Goal: Book appointment/travel/reservation

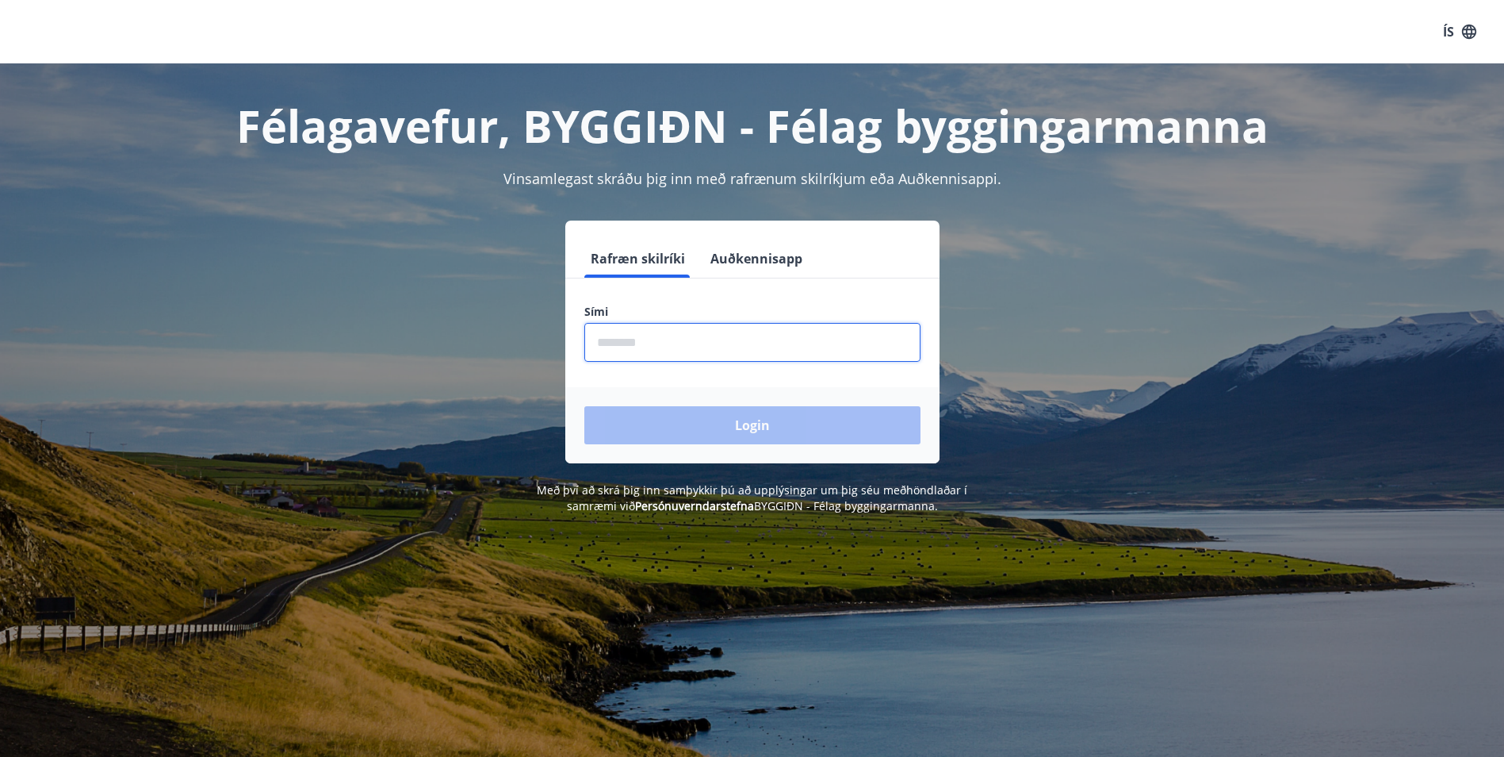
click at [677, 338] on input "phone" at bounding box center [753, 342] width 336 height 39
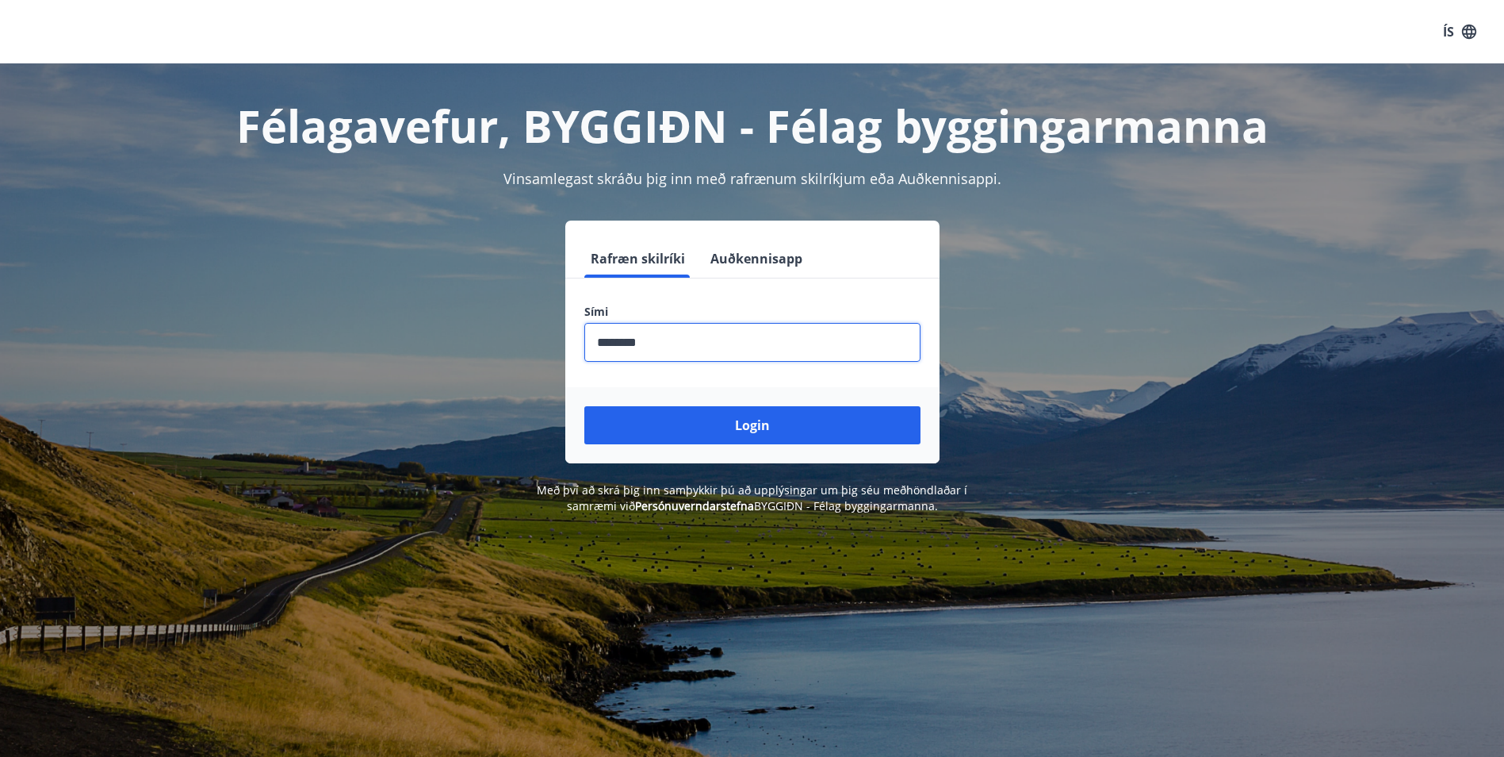
click at [623, 342] on input "phone" at bounding box center [753, 342] width 336 height 39
type input "********"
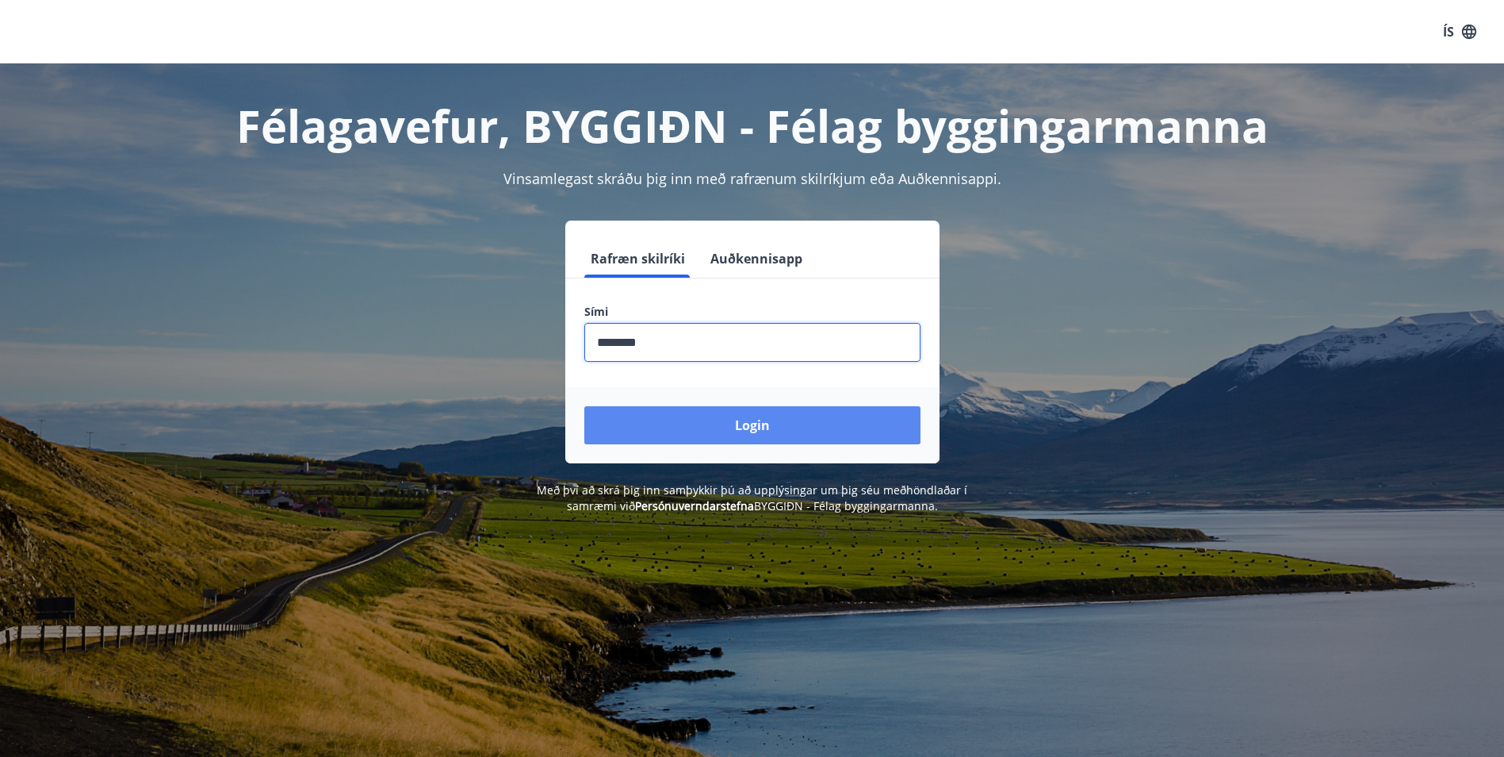
click at [798, 421] on button "Login" at bounding box center [753, 425] width 336 height 38
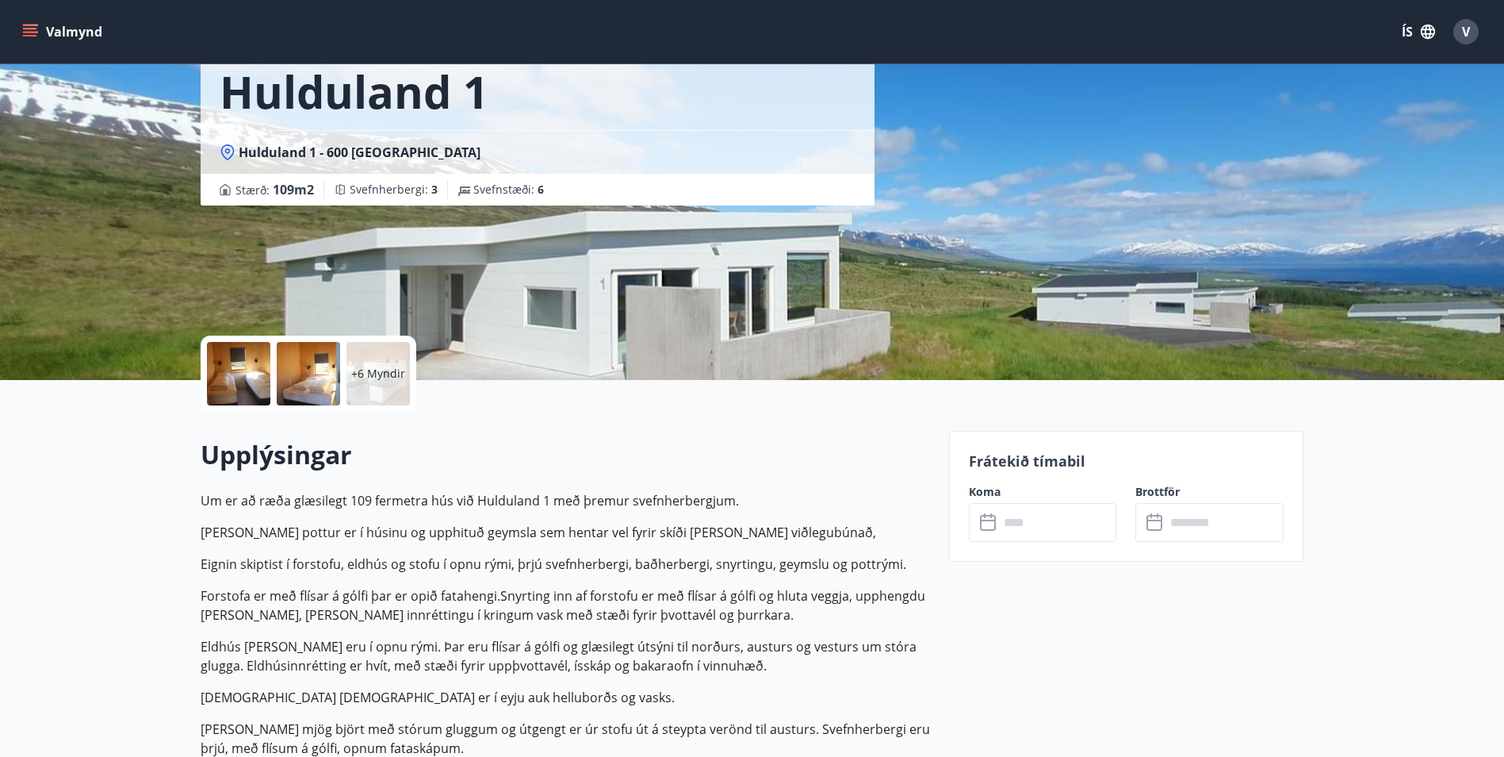
scroll to position [159, 0]
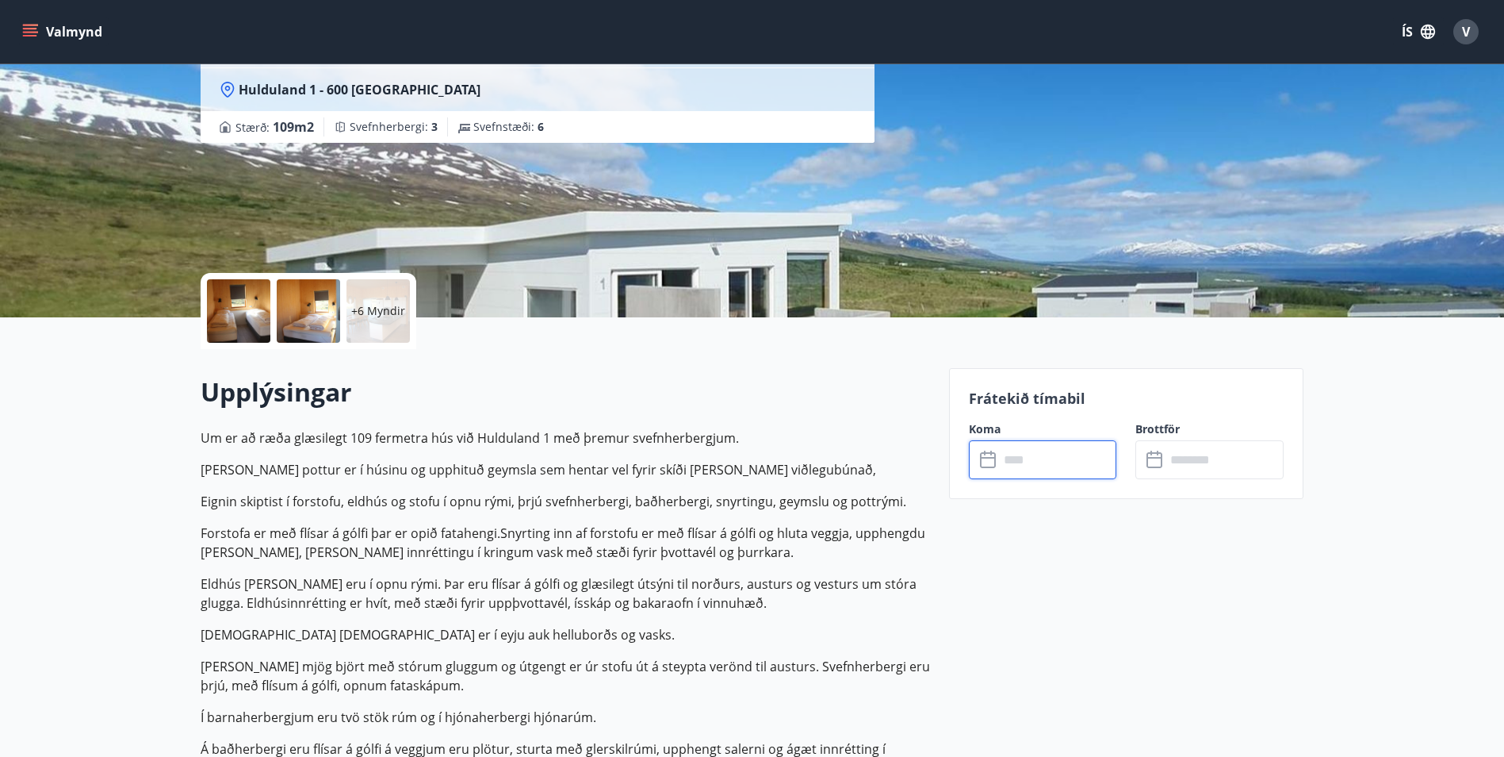
click at [1018, 459] on input "text" at bounding box center [1058, 459] width 118 height 39
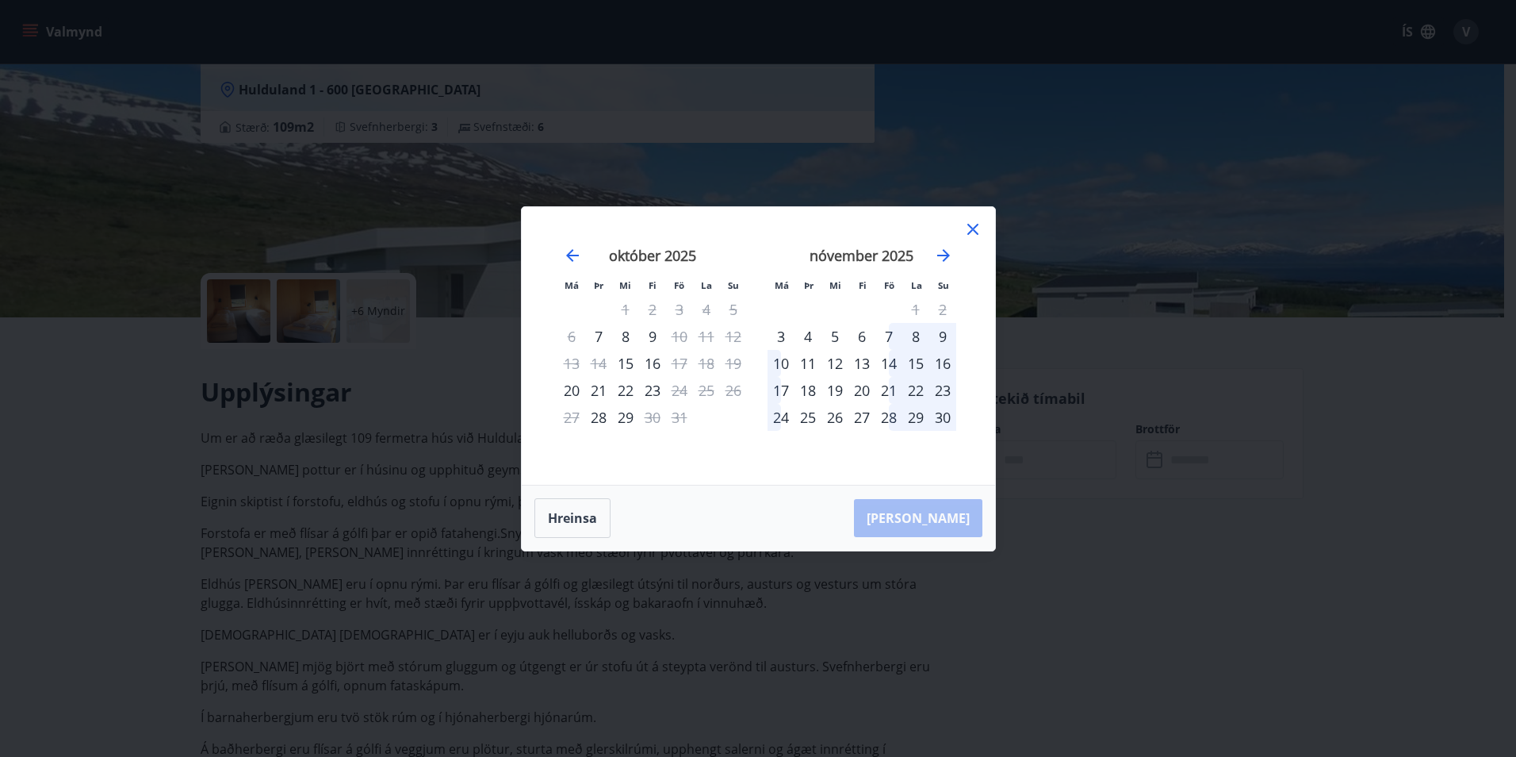
click at [973, 231] on icon at bounding box center [973, 229] width 19 height 19
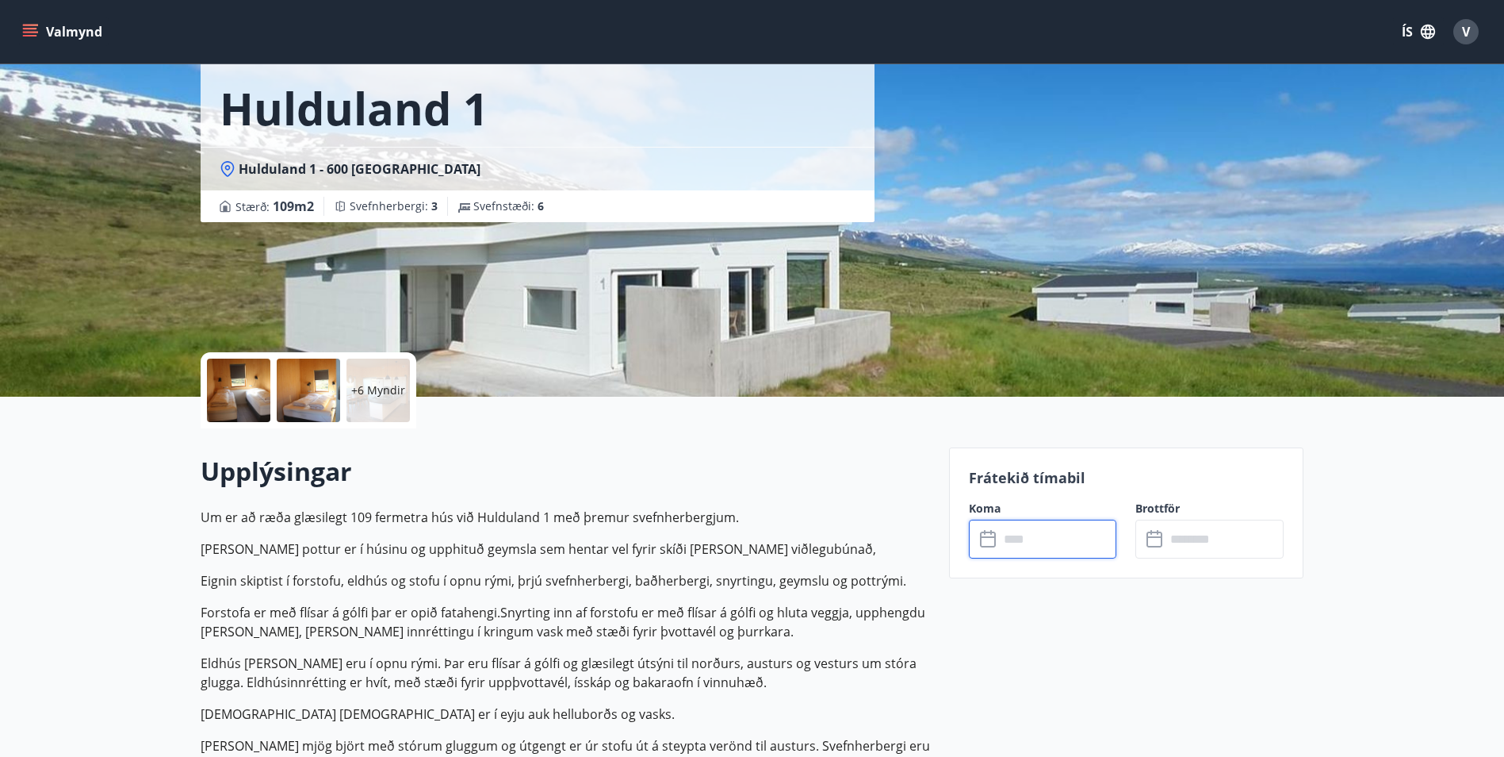
scroll to position [0, 0]
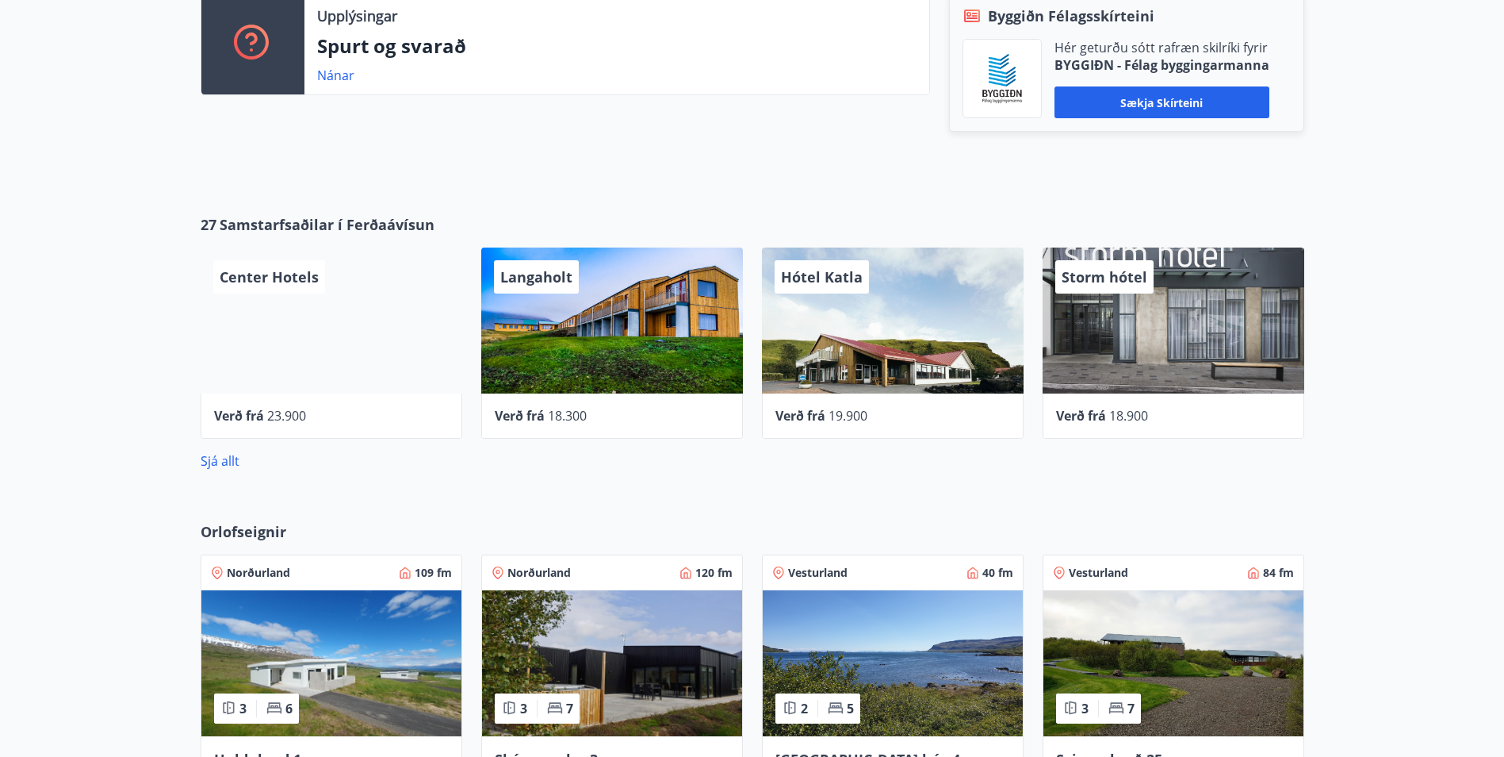
scroll to position [466, 0]
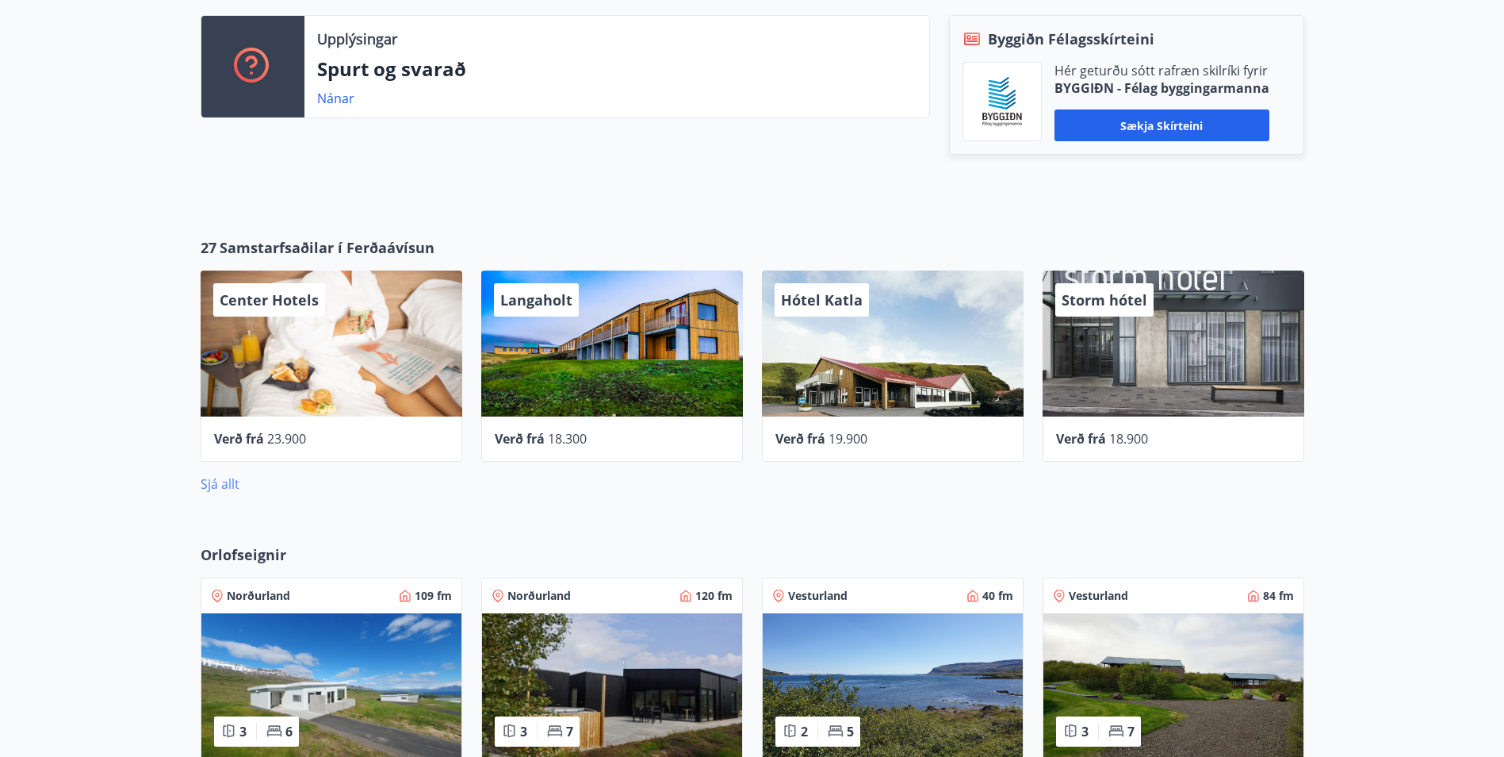
click at [226, 478] on link "Sjá allt" at bounding box center [220, 483] width 39 height 17
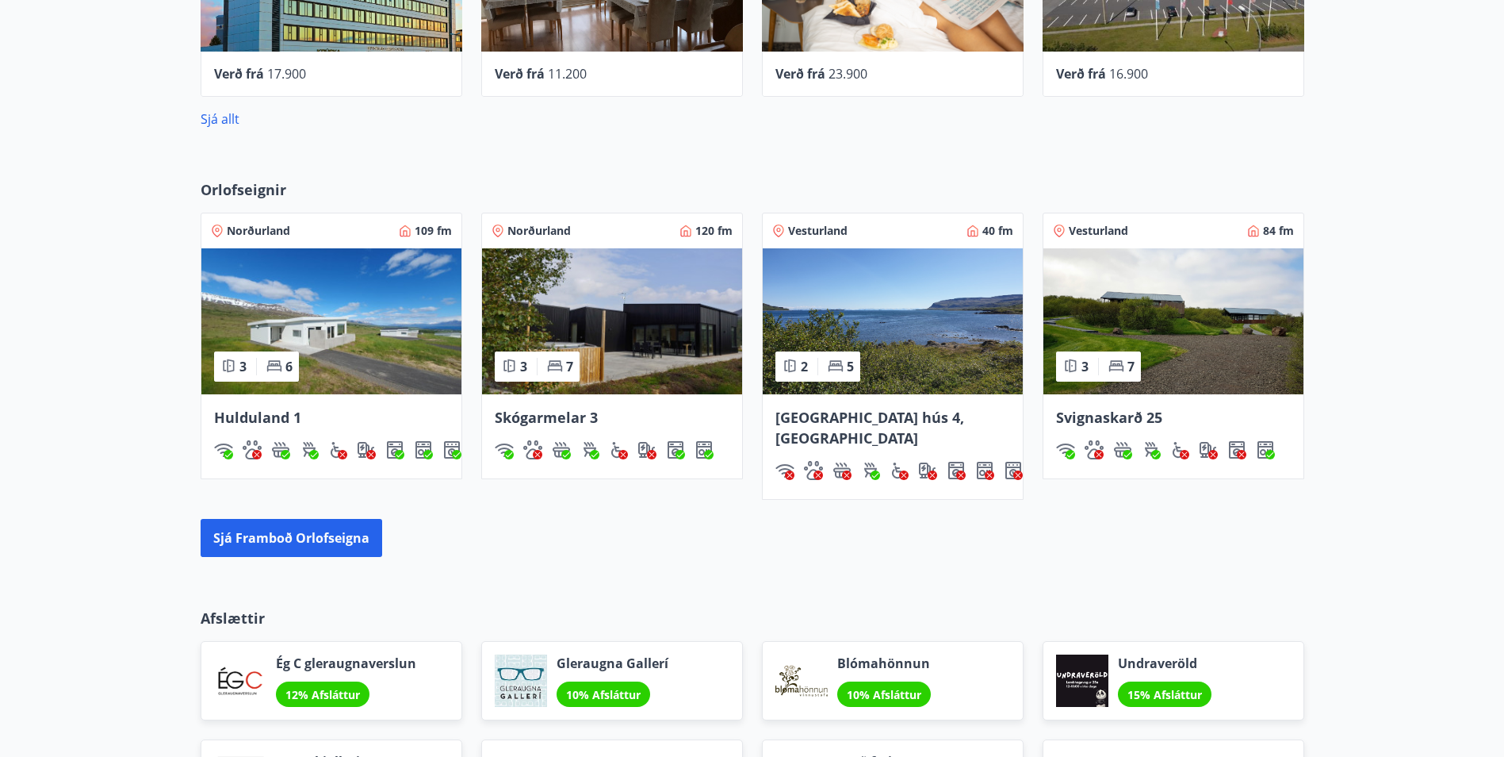
scroll to position [910, 0]
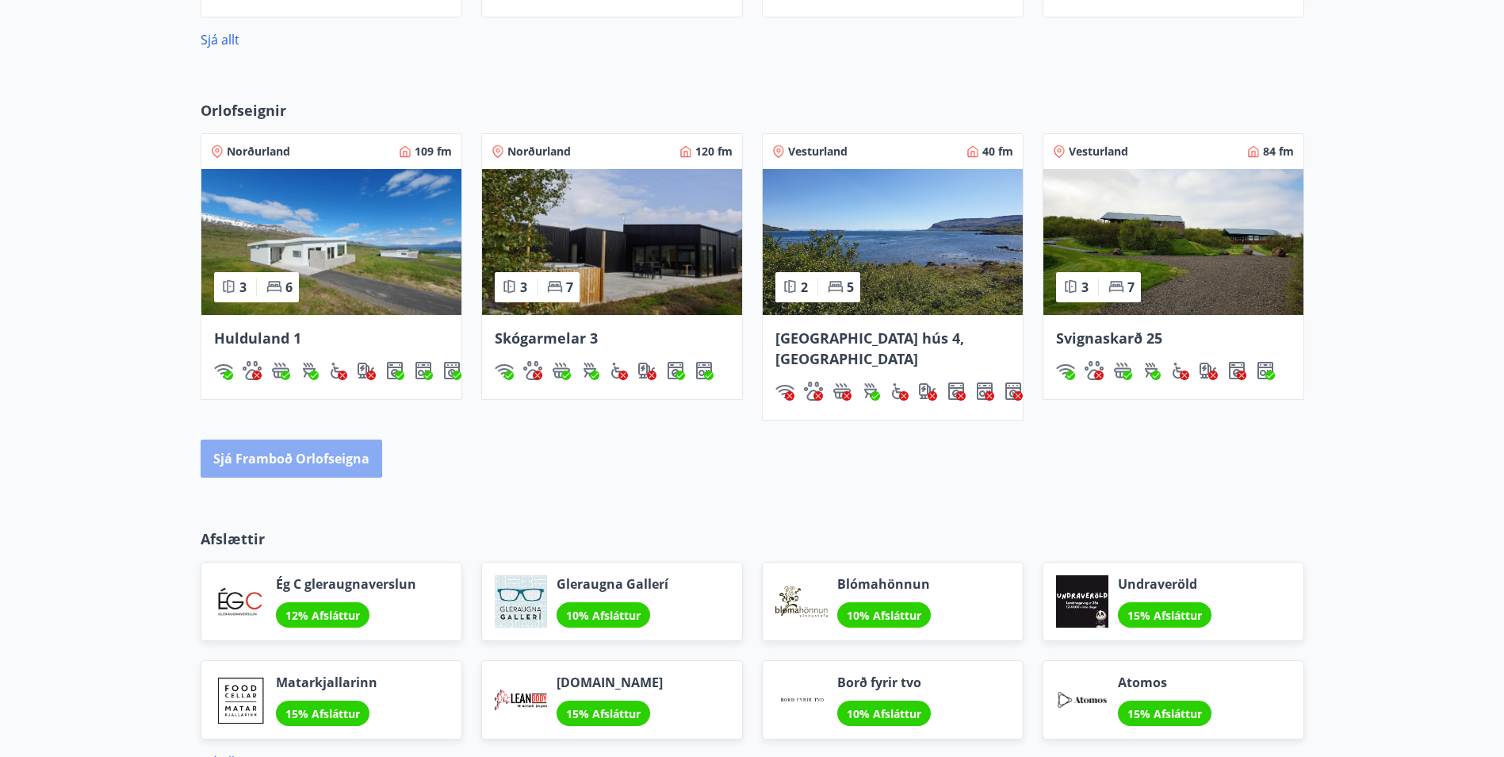
click at [268, 439] on button "Sjá framboð orlofseigna" at bounding box center [292, 458] width 182 height 38
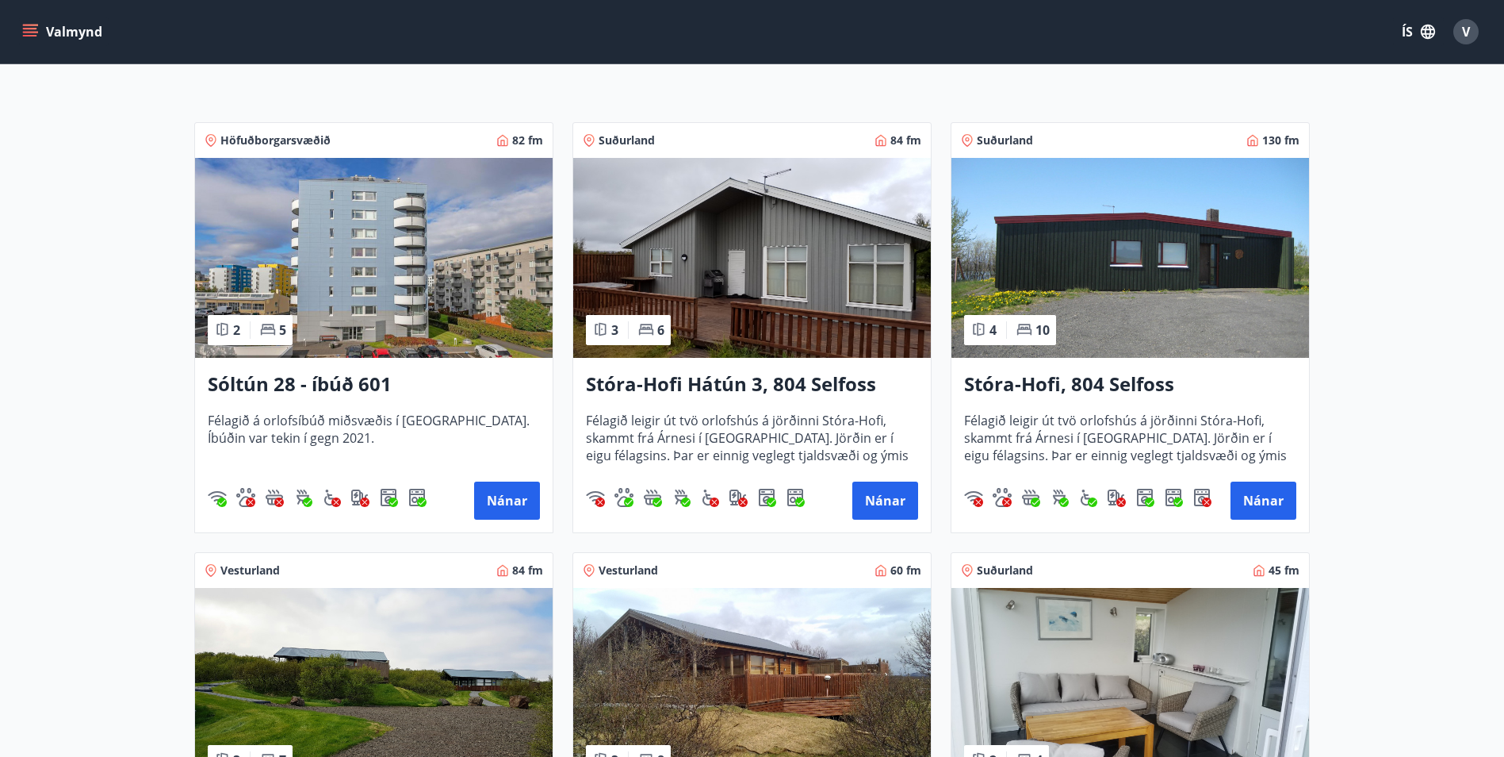
scroll to position [238, 0]
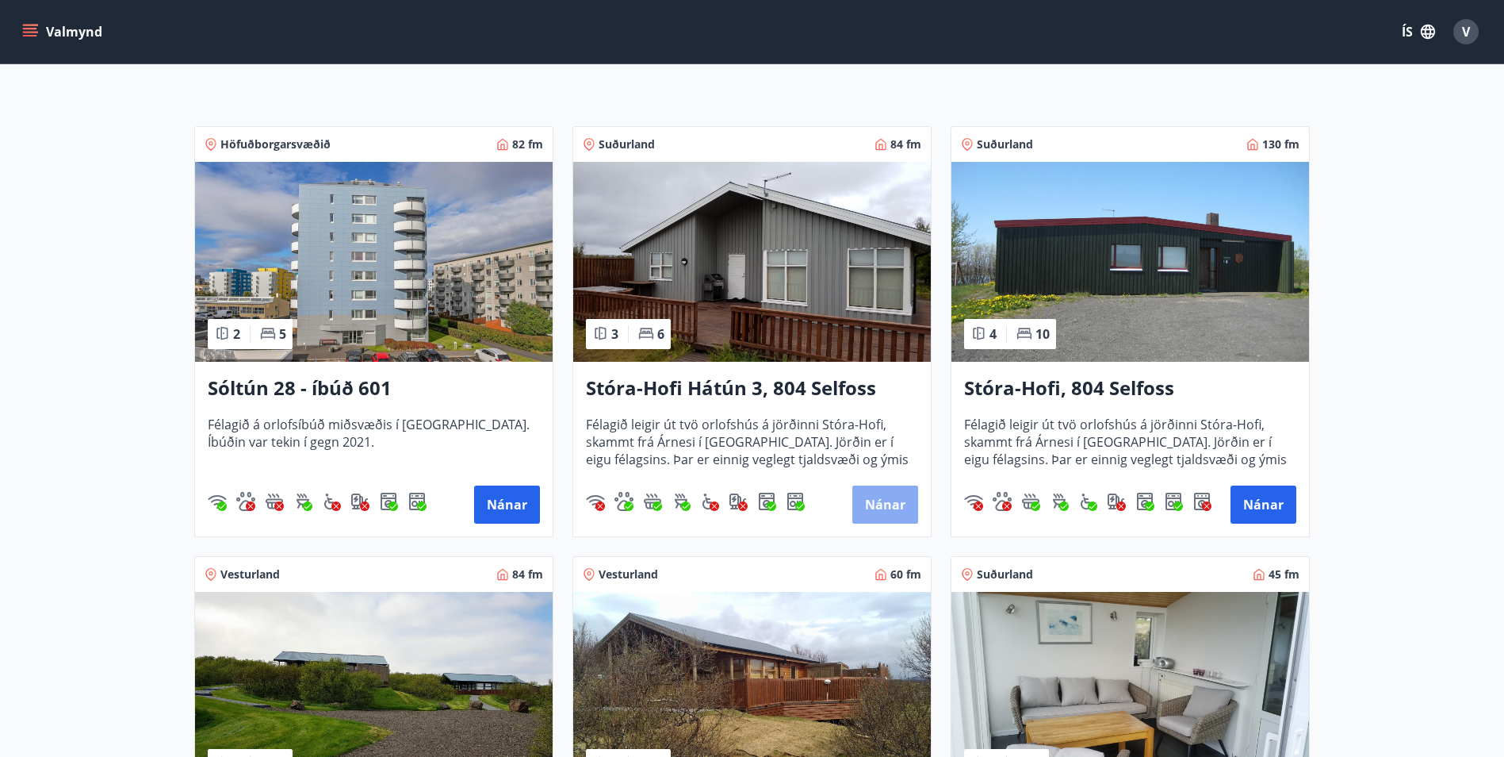
click at [889, 497] on button "Nánar" at bounding box center [886, 504] width 66 height 38
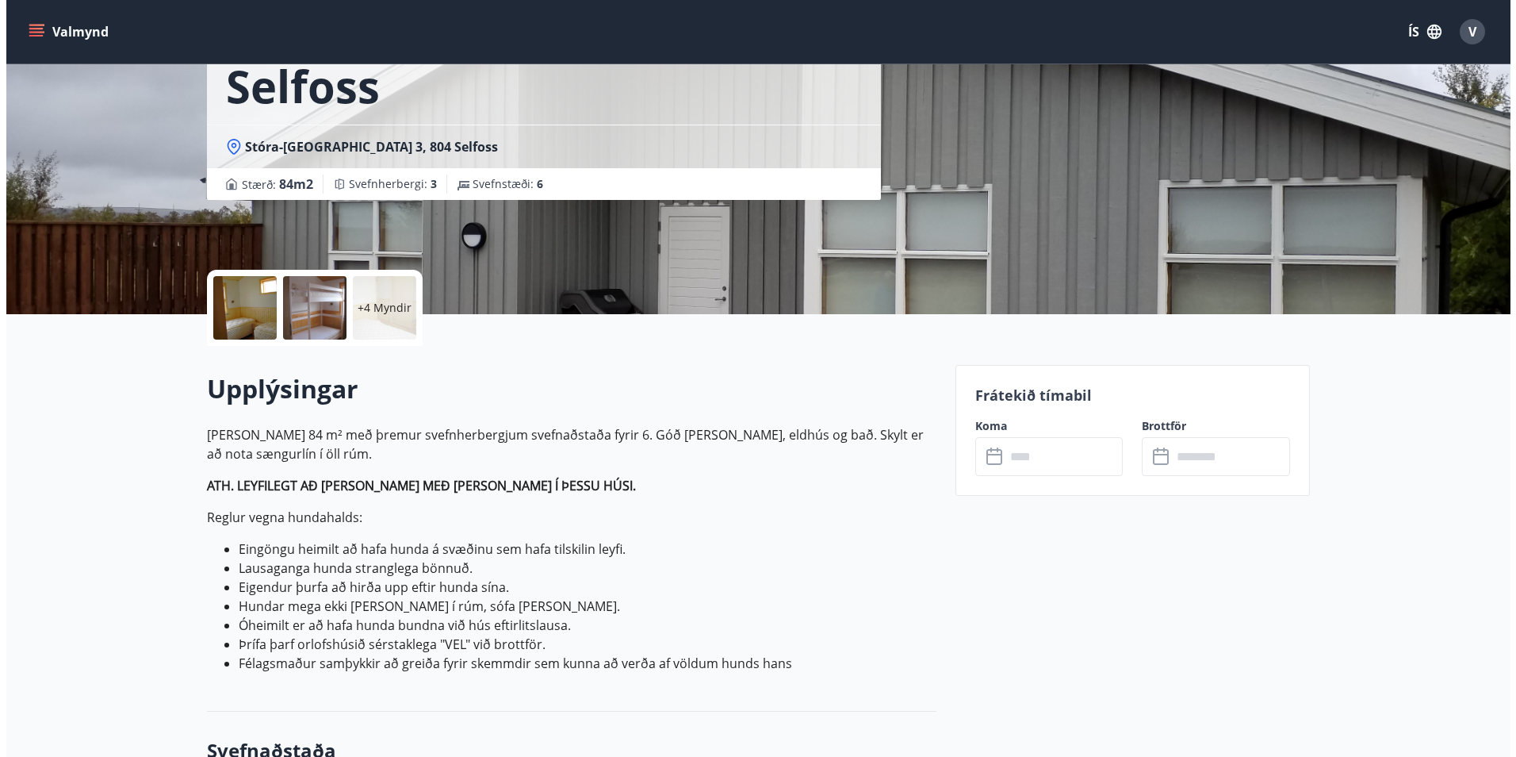
scroll to position [159, 0]
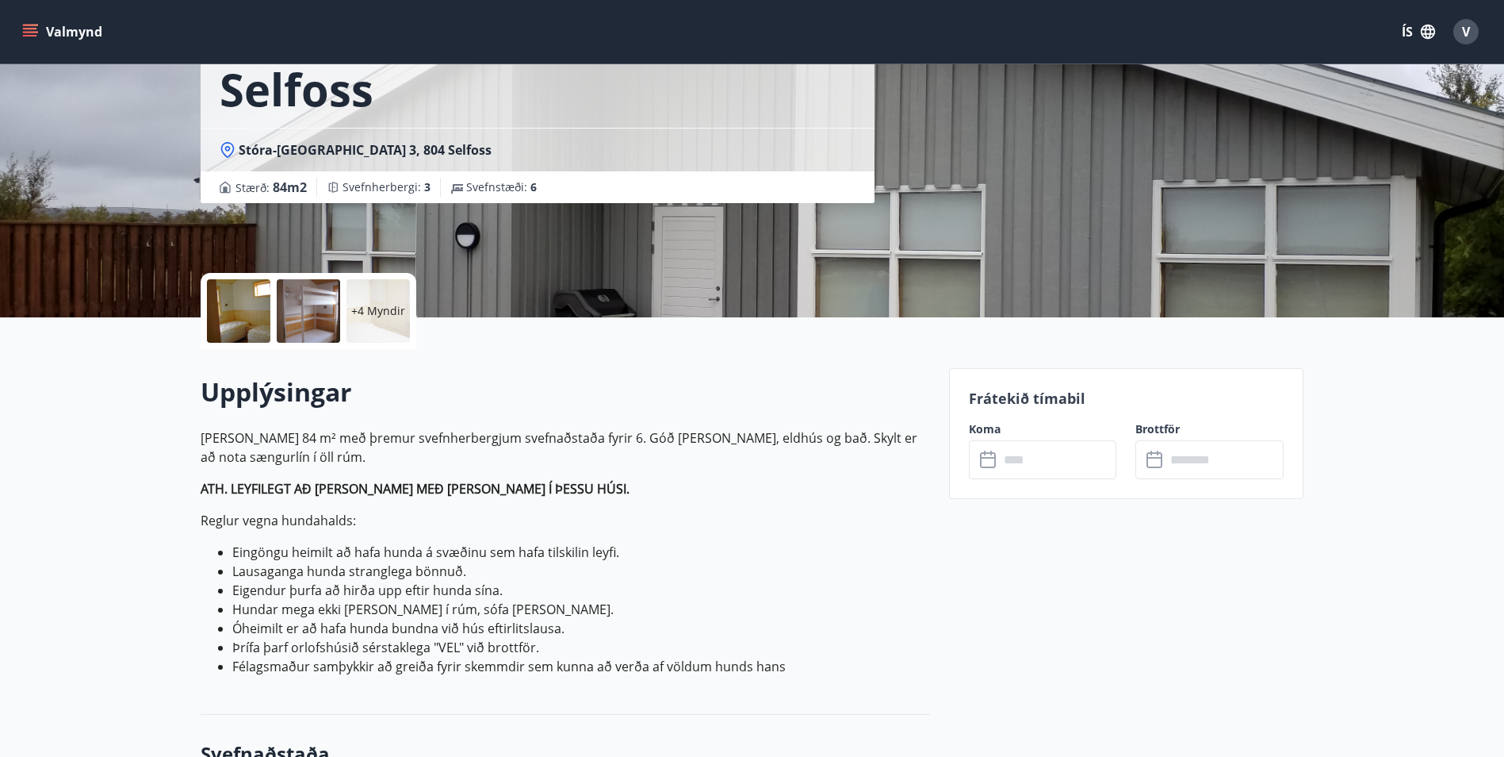
click at [247, 296] on div at bounding box center [238, 310] width 63 height 63
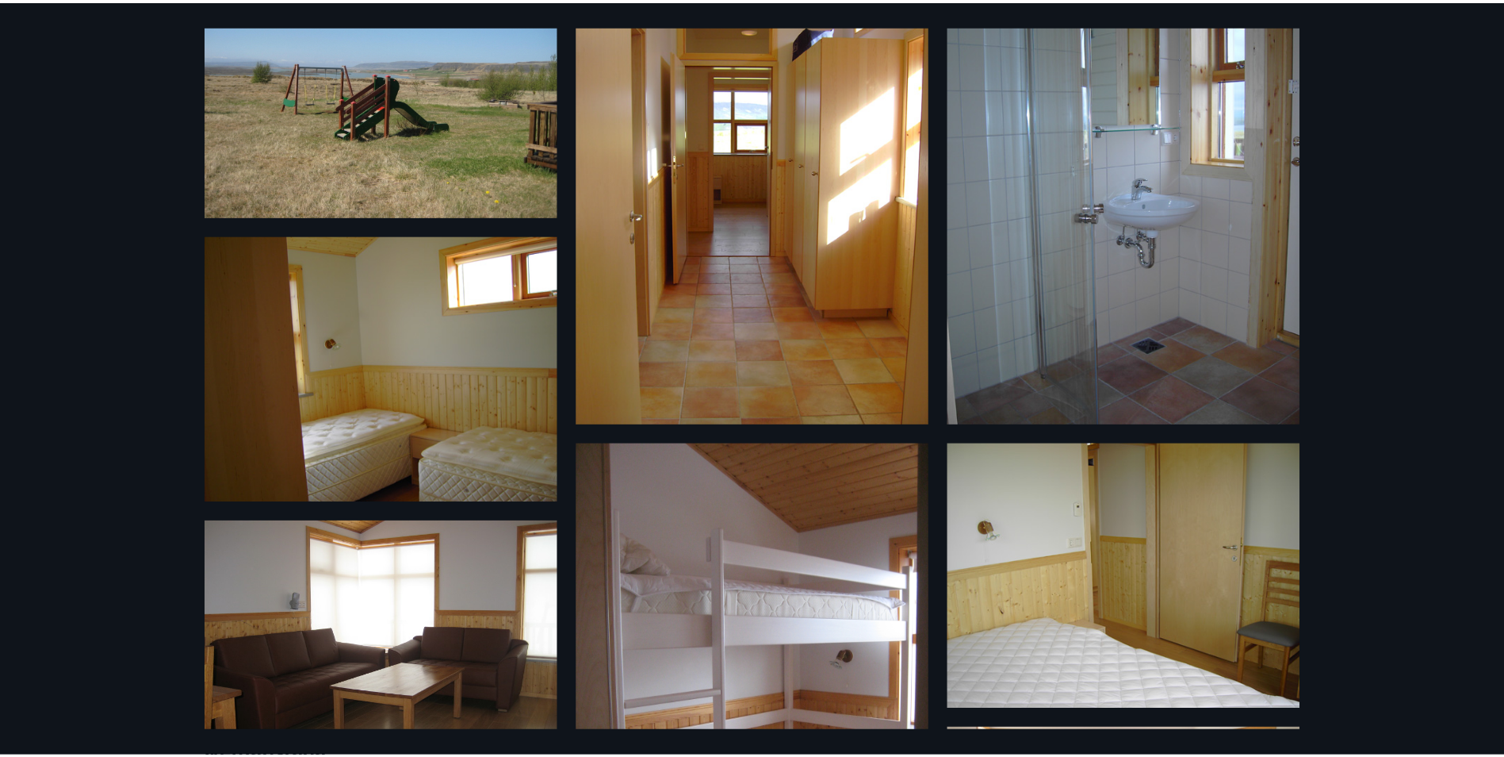
scroll to position [0, 0]
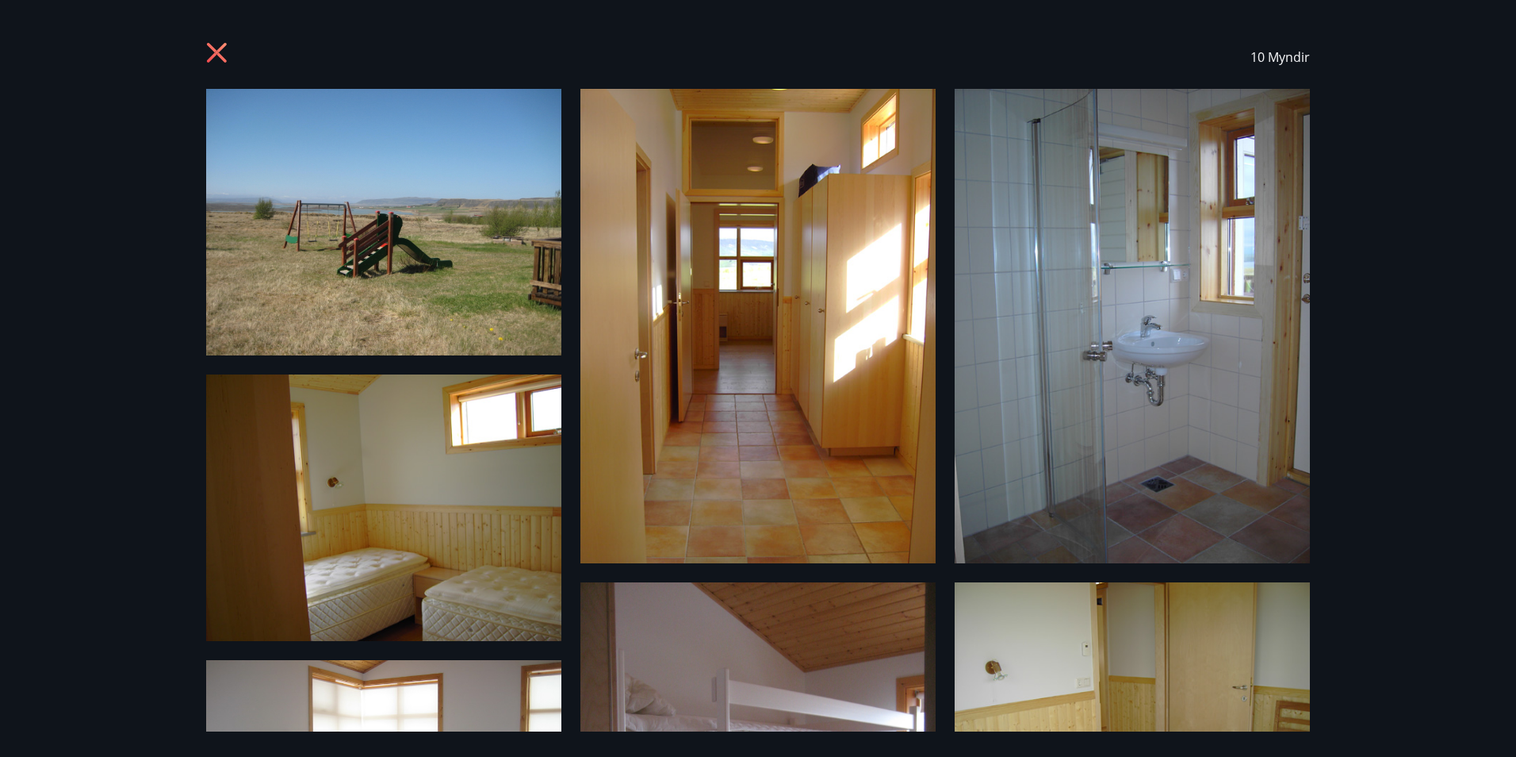
click at [219, 44] on icon at bounding box center [218, 54] width 25 height 25
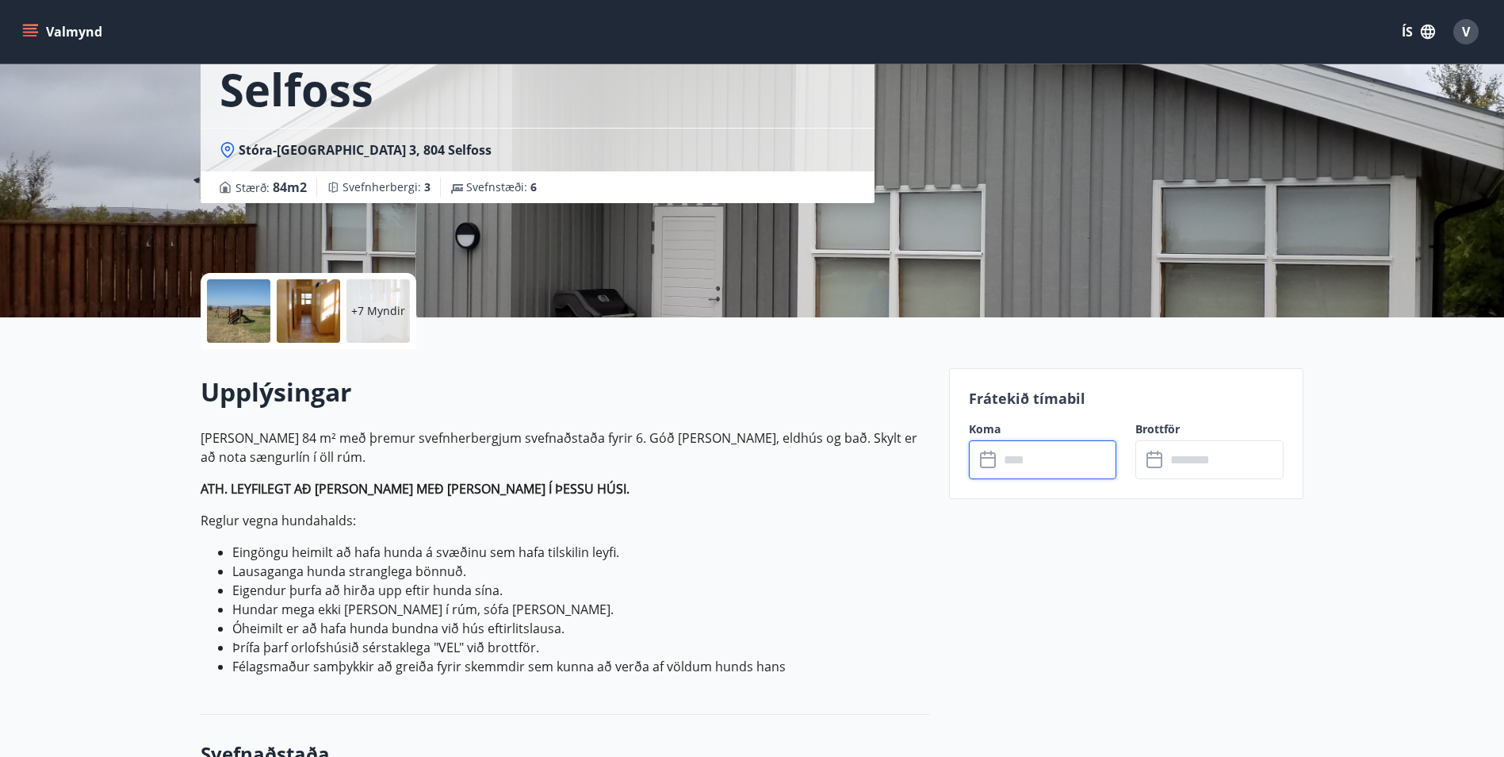
click at [1024, 460] on input "text" at bounding box center [1058, 459] width 118 height 39
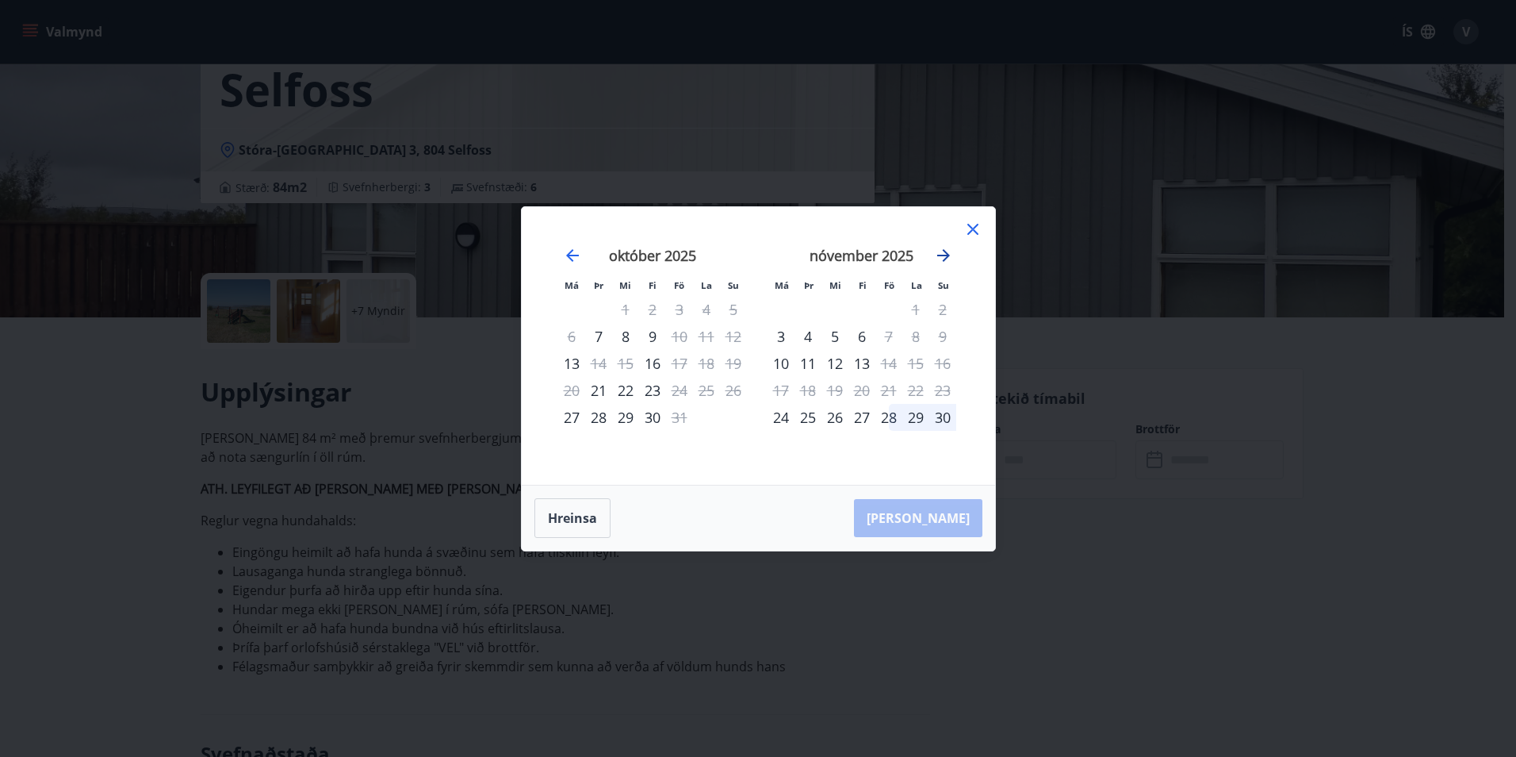
click at [945, 251] on icon "Move forward to switch to the next month." at bounding box center [943, 255] width 13 height 13
click at [972, 229] on icon at bounding box center [973, 229] width 11 height 11
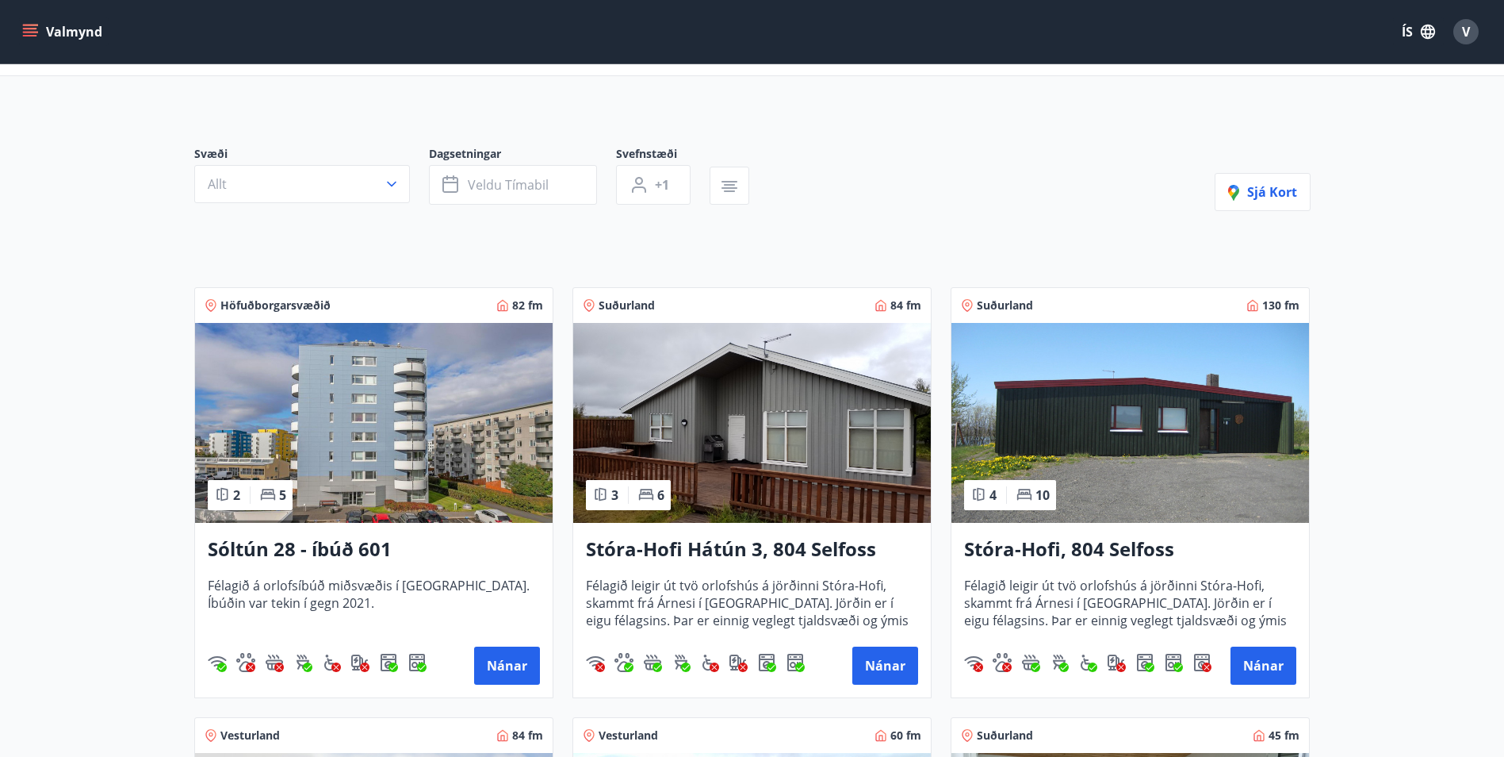
scroll to position [240, 0]
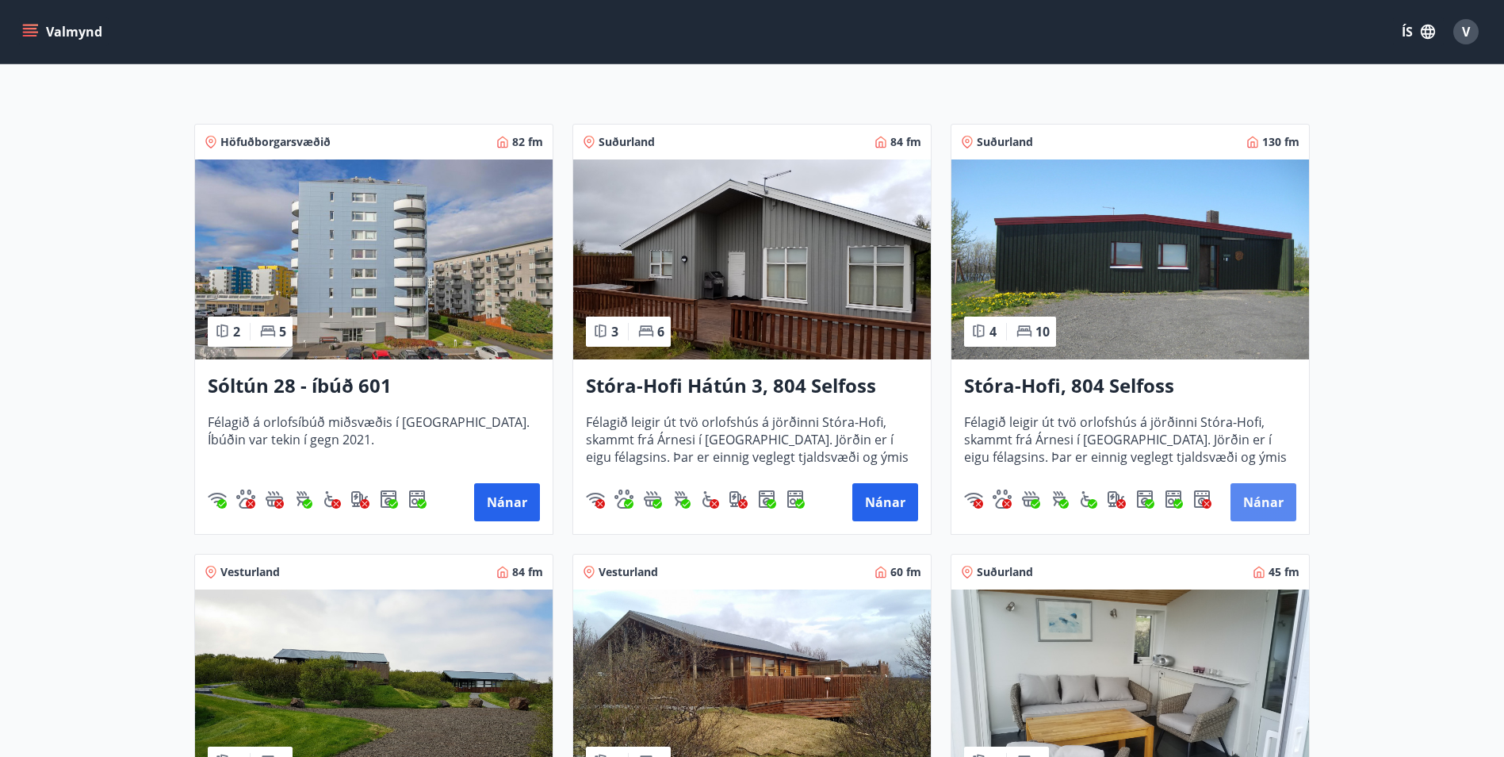
click at [1256, 495] on button "Nánar" at bounding box center [1264, 502] width 66 height 38
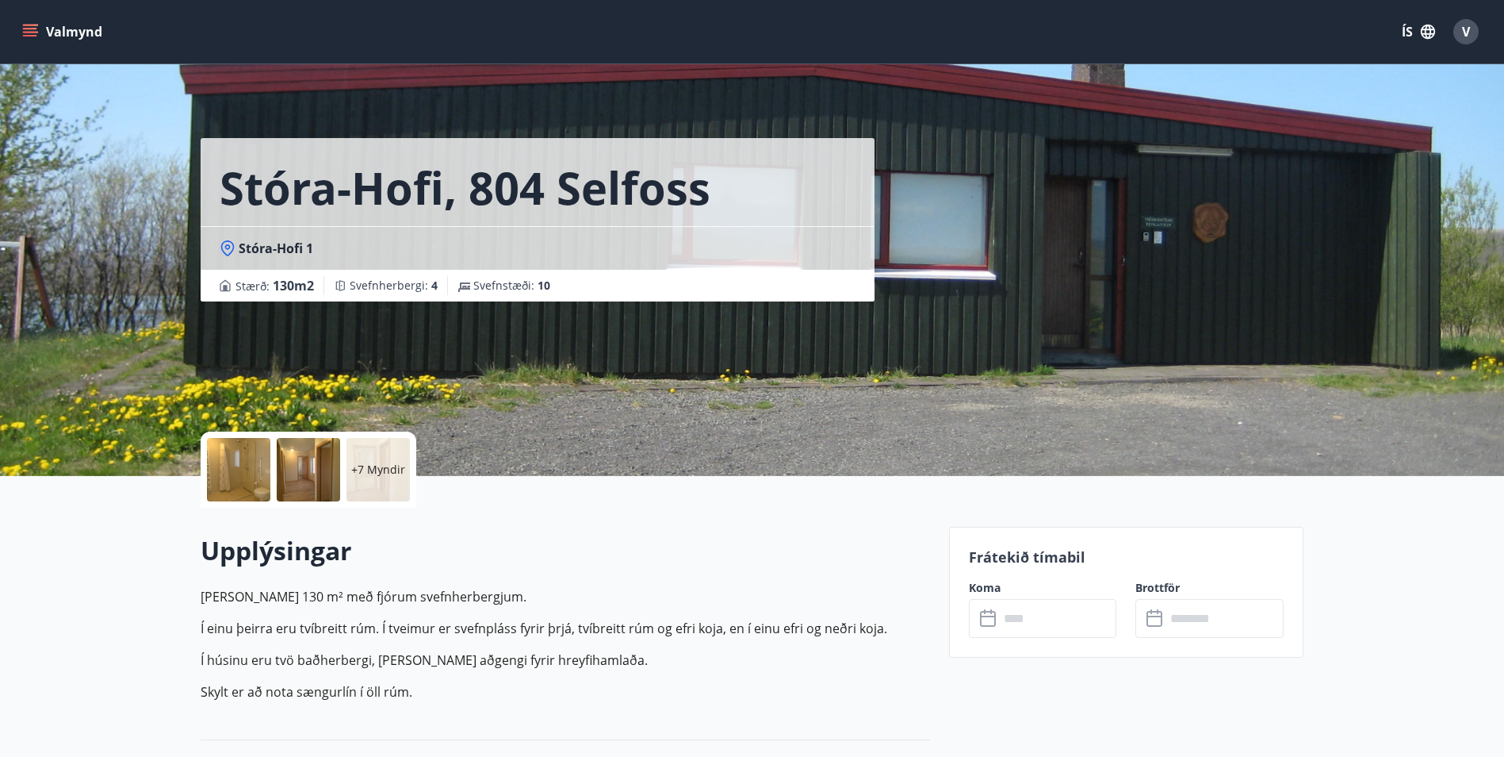
click at [1021, 620] on input "text" at bounding box center [1058, 618] width 118 height 39
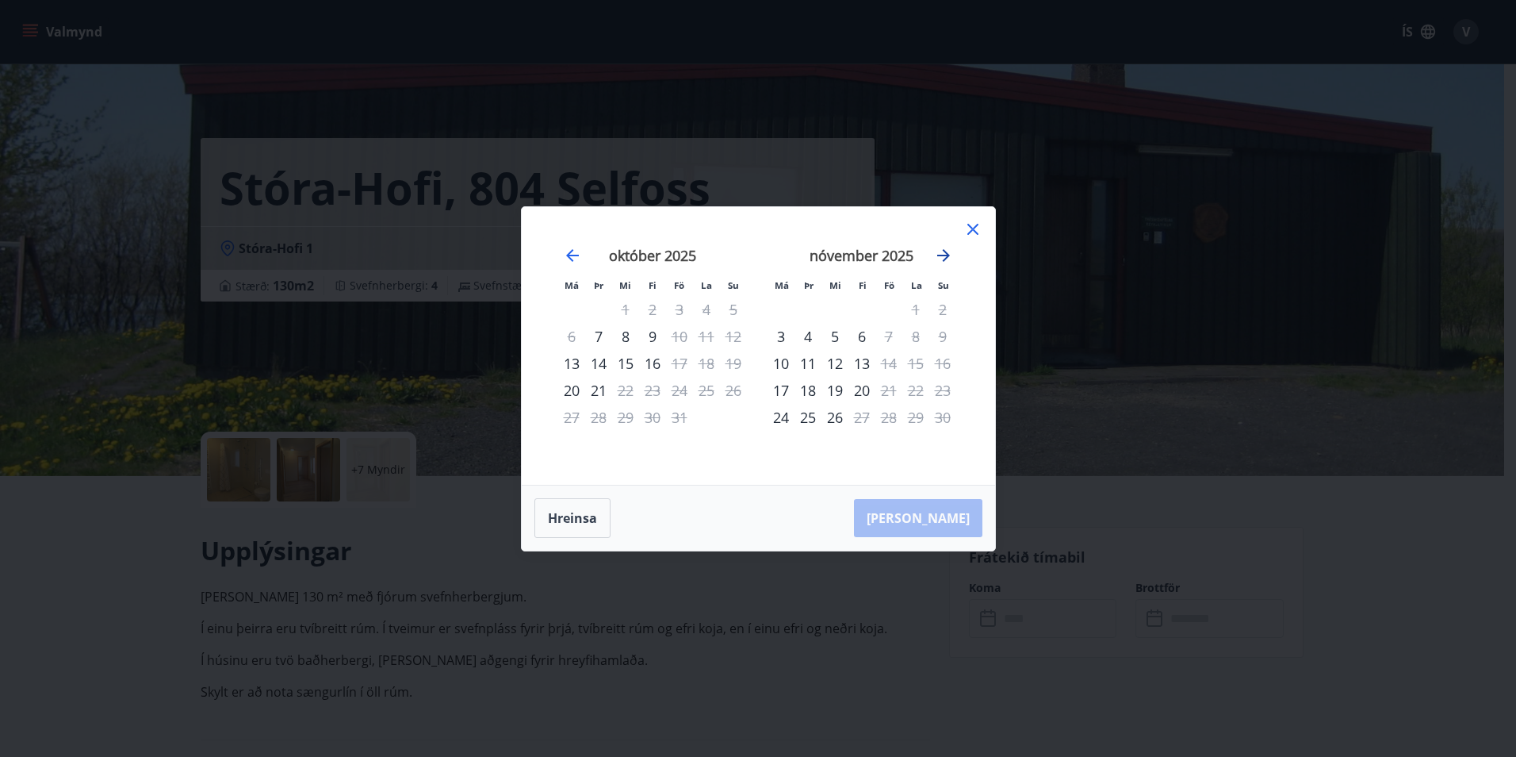
click at [942, 246] on icon "Move forward to switch to the next month." at bounding box center [943, 255] width 19 height 19
click at [971, 227] on icon at bounding box center [973, 229] width 11 height 11
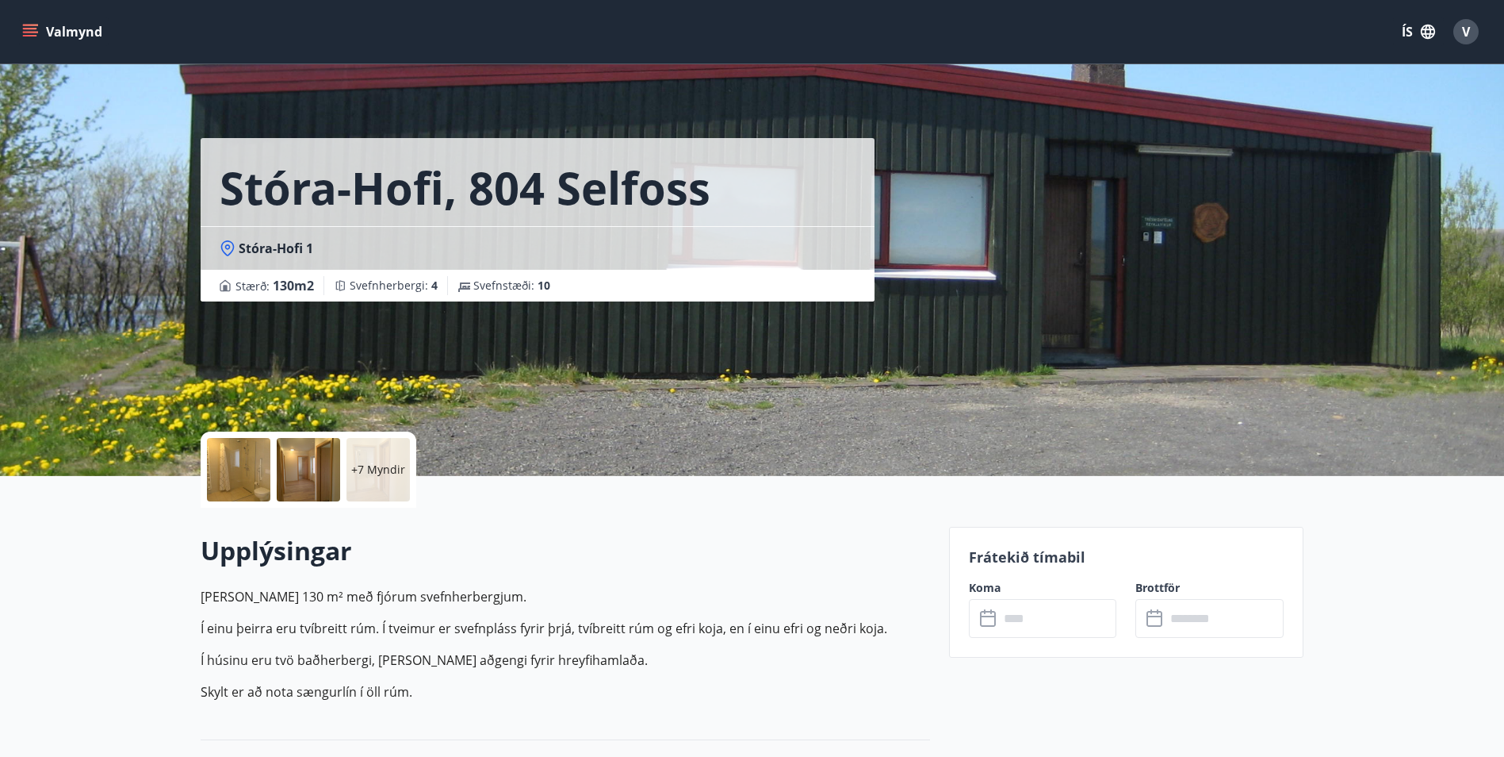
click at [253, 468] on div at bounding box center [238, 469] width 63 height 63
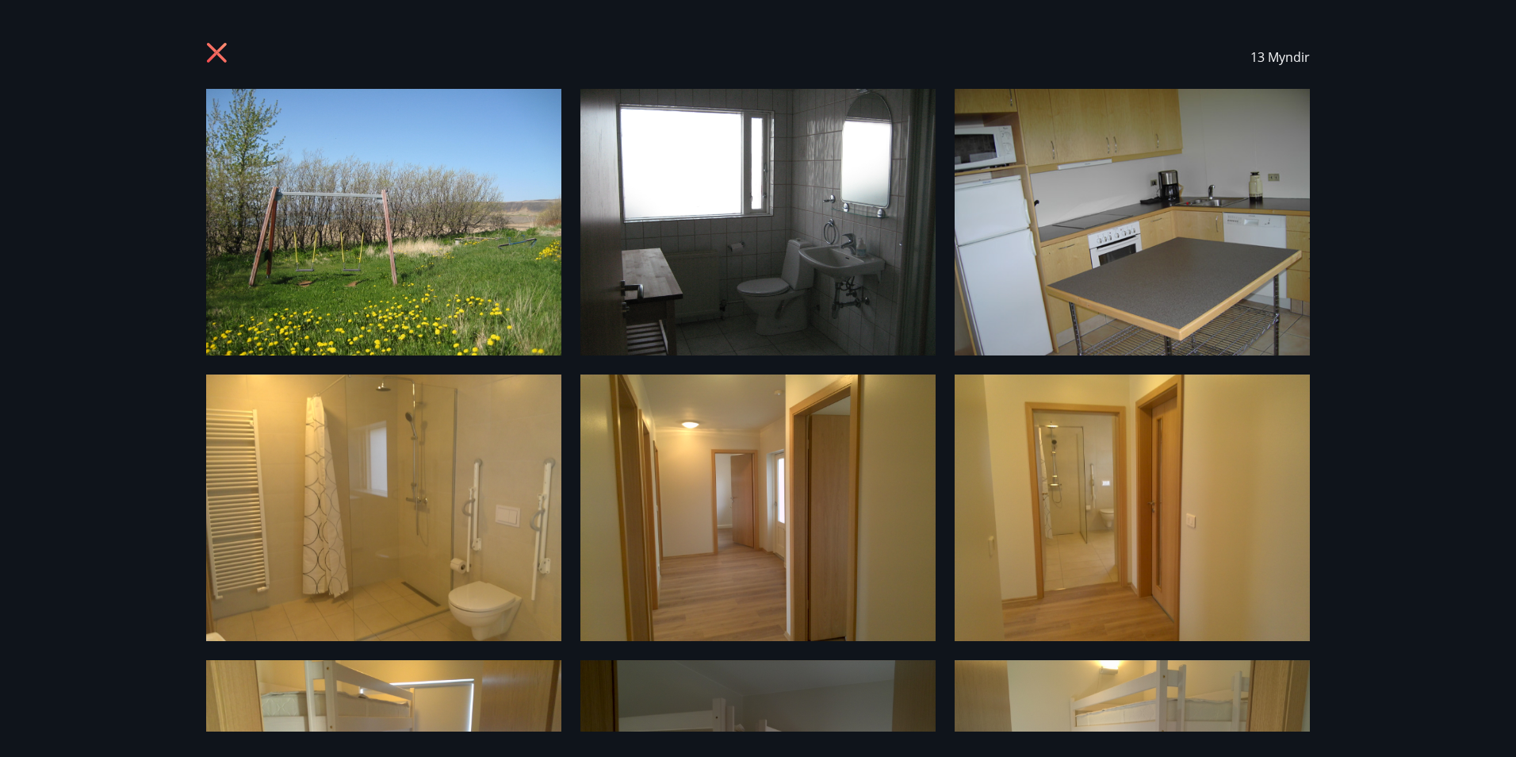
click at [215, 52] on icon at bounding box center [217, 53] width 20 height 20
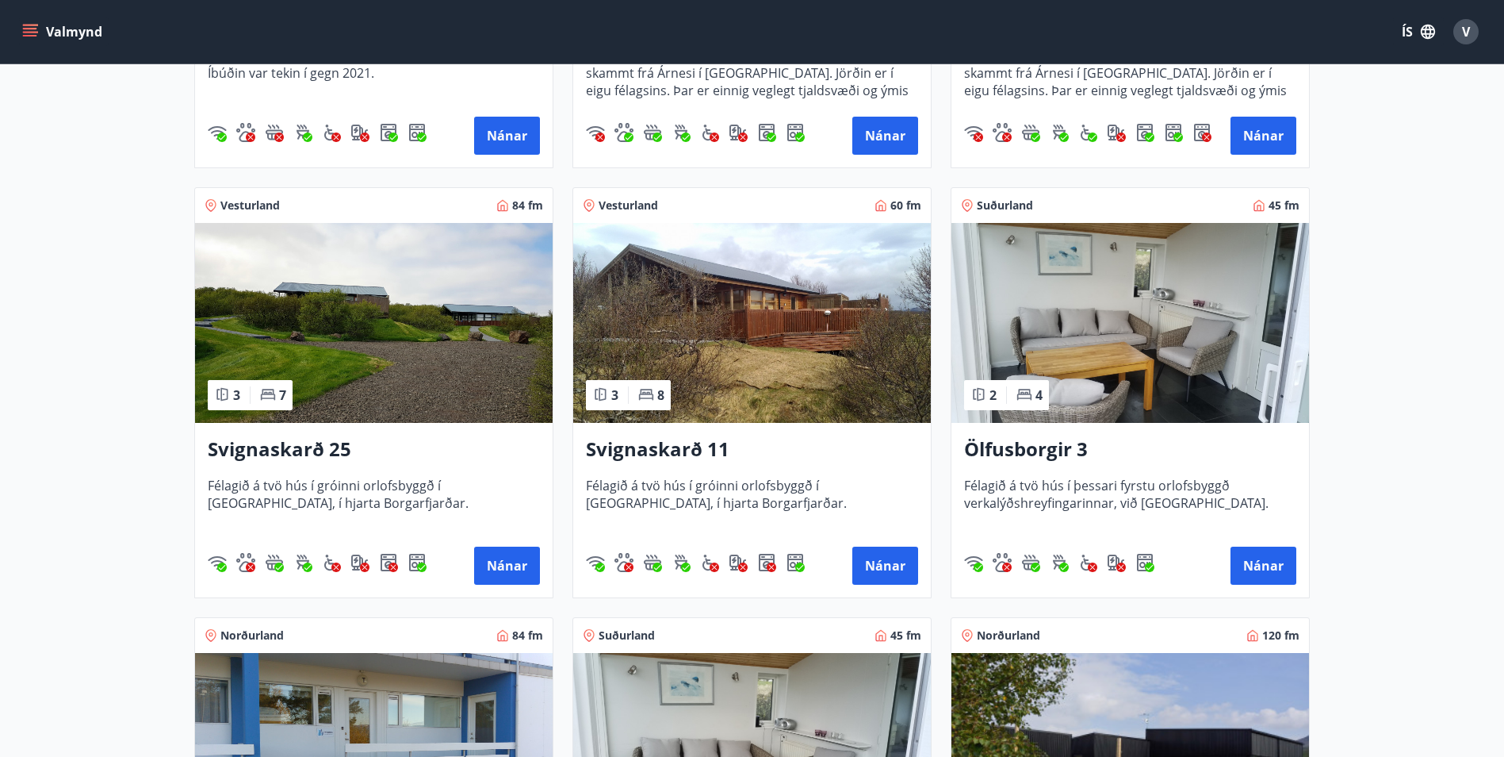
scroll to position [634, 0]
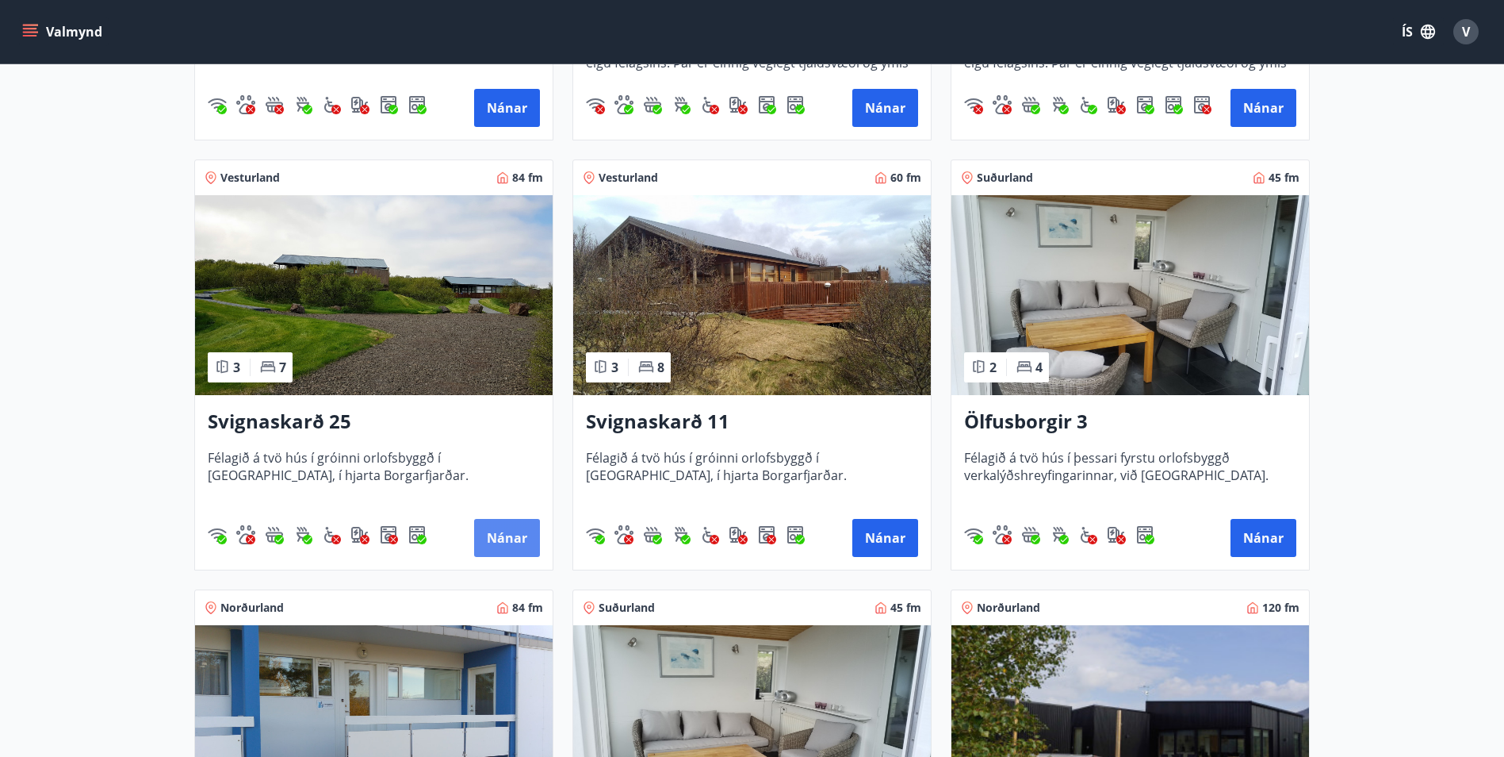
click at [508, 534] on button "Nánar" at bounding box center [507, 538] width 66 height 38
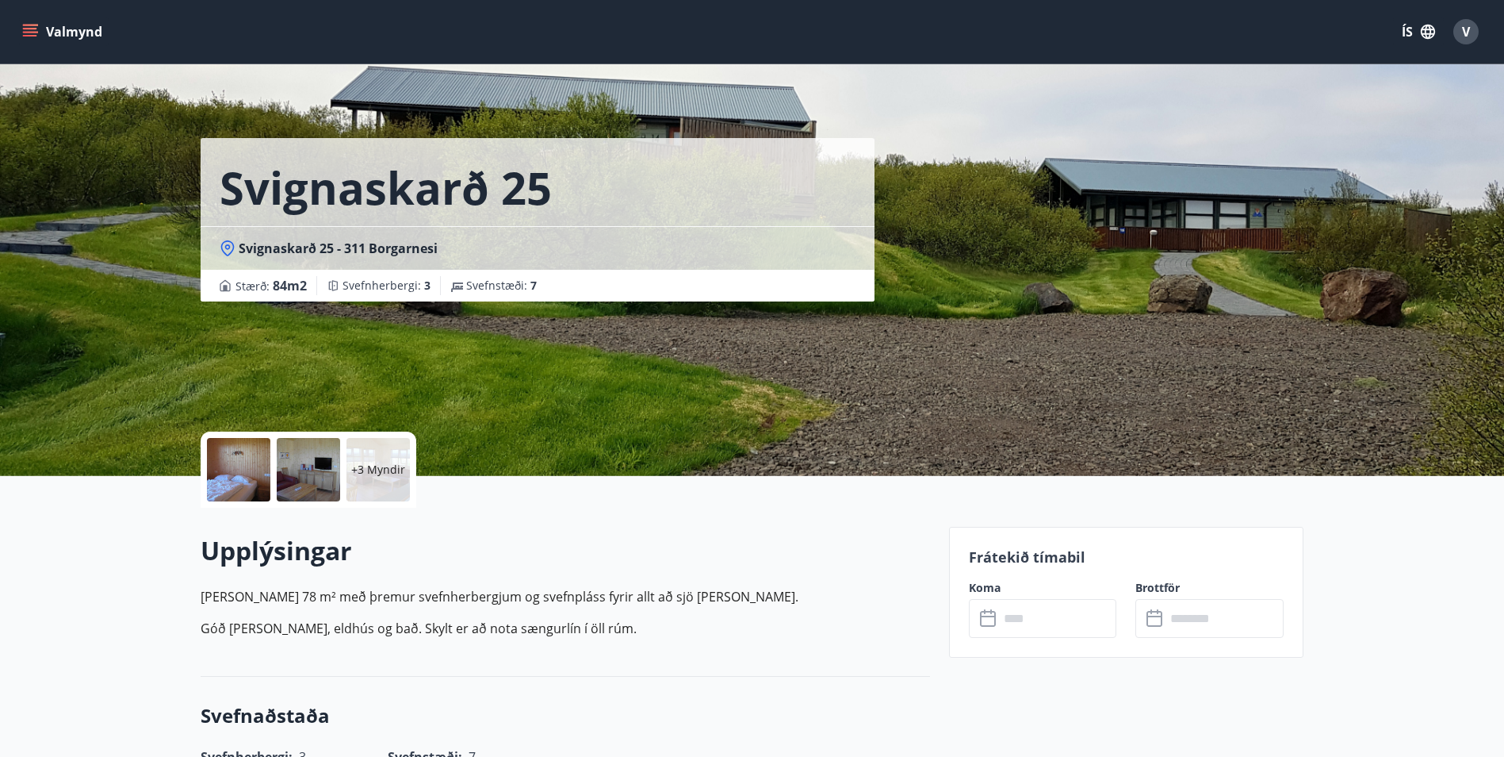
click at [245, 466] on div at bounding box center [238, 469] width 63 height 63
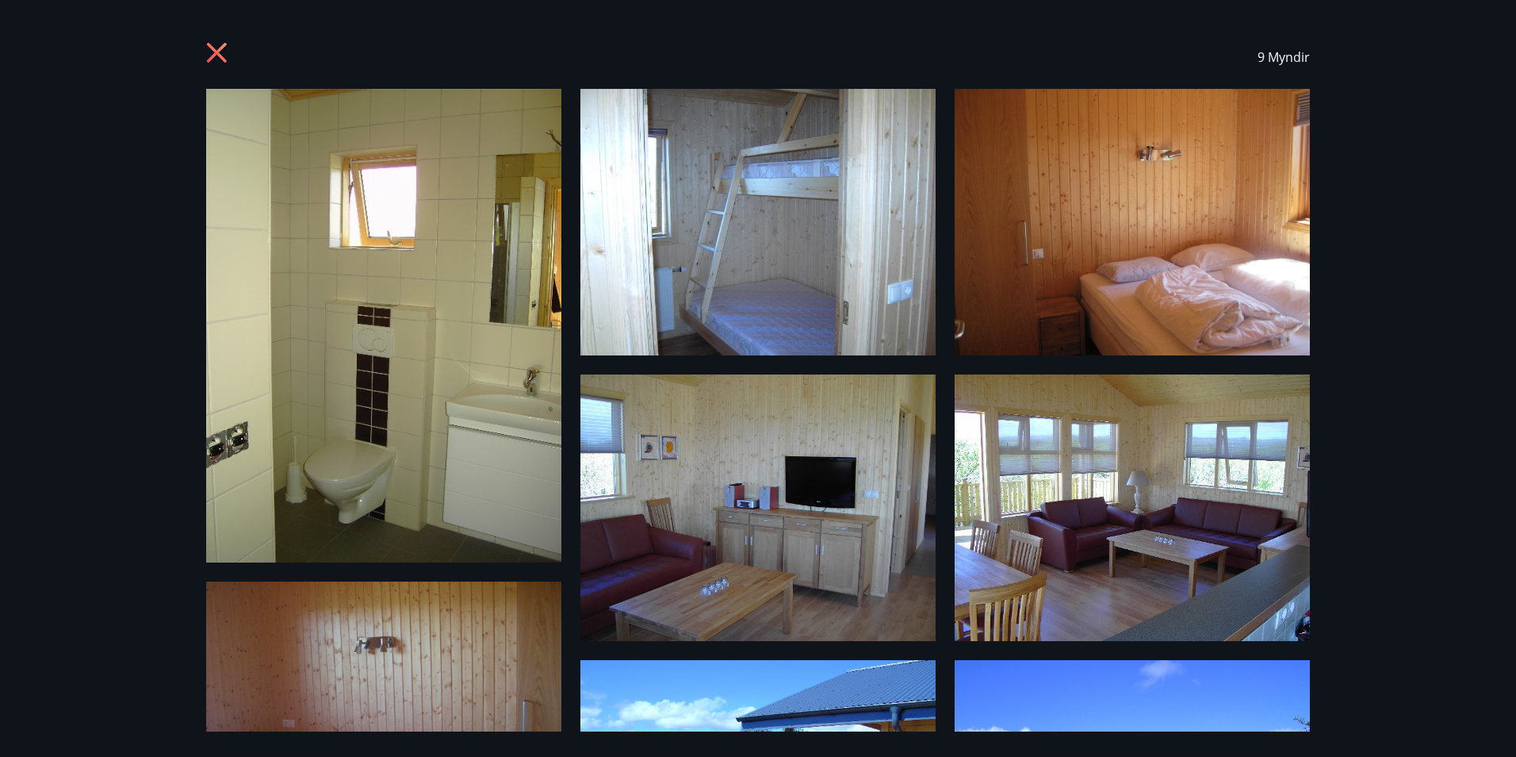
click at [218, 44] on icon at bounding box center [218, 54] width 25 height 25
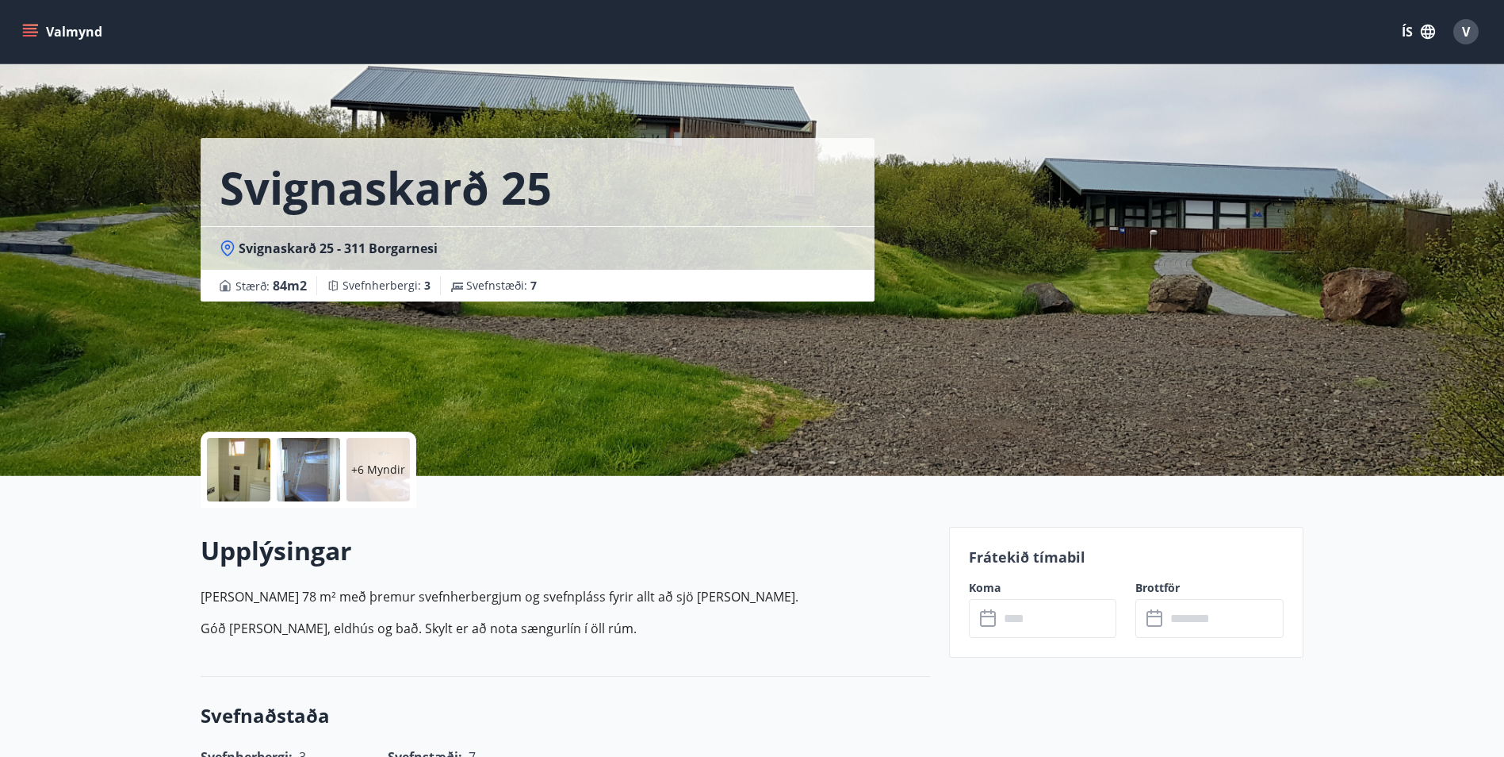
click at [1053, 619] on input "text" at bounding box center [1058, 618] width 118 height 39
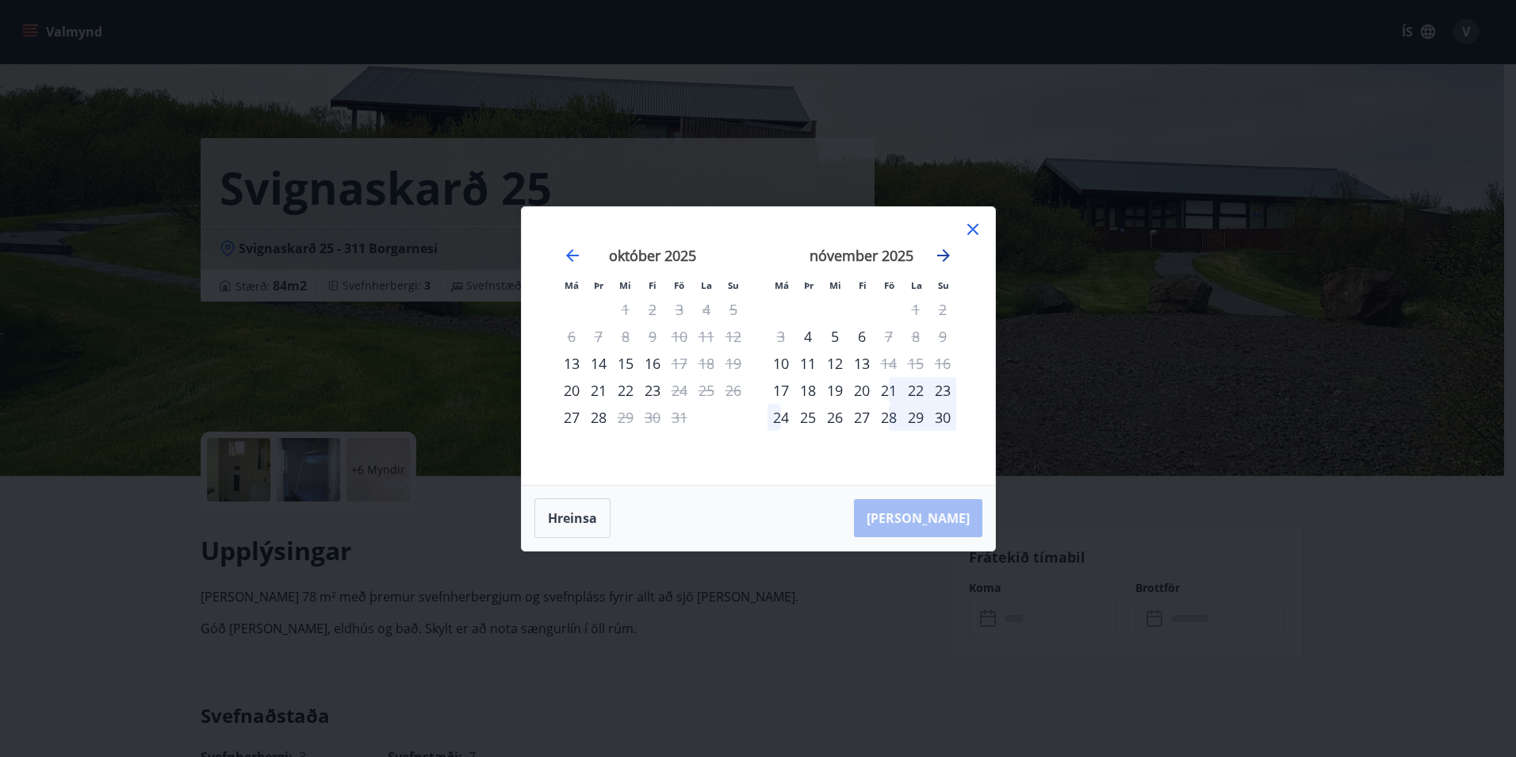
click at [946, 246] on icon "Move forward to switch to the next month." at bounding box center [943, 255] width 19 height 19
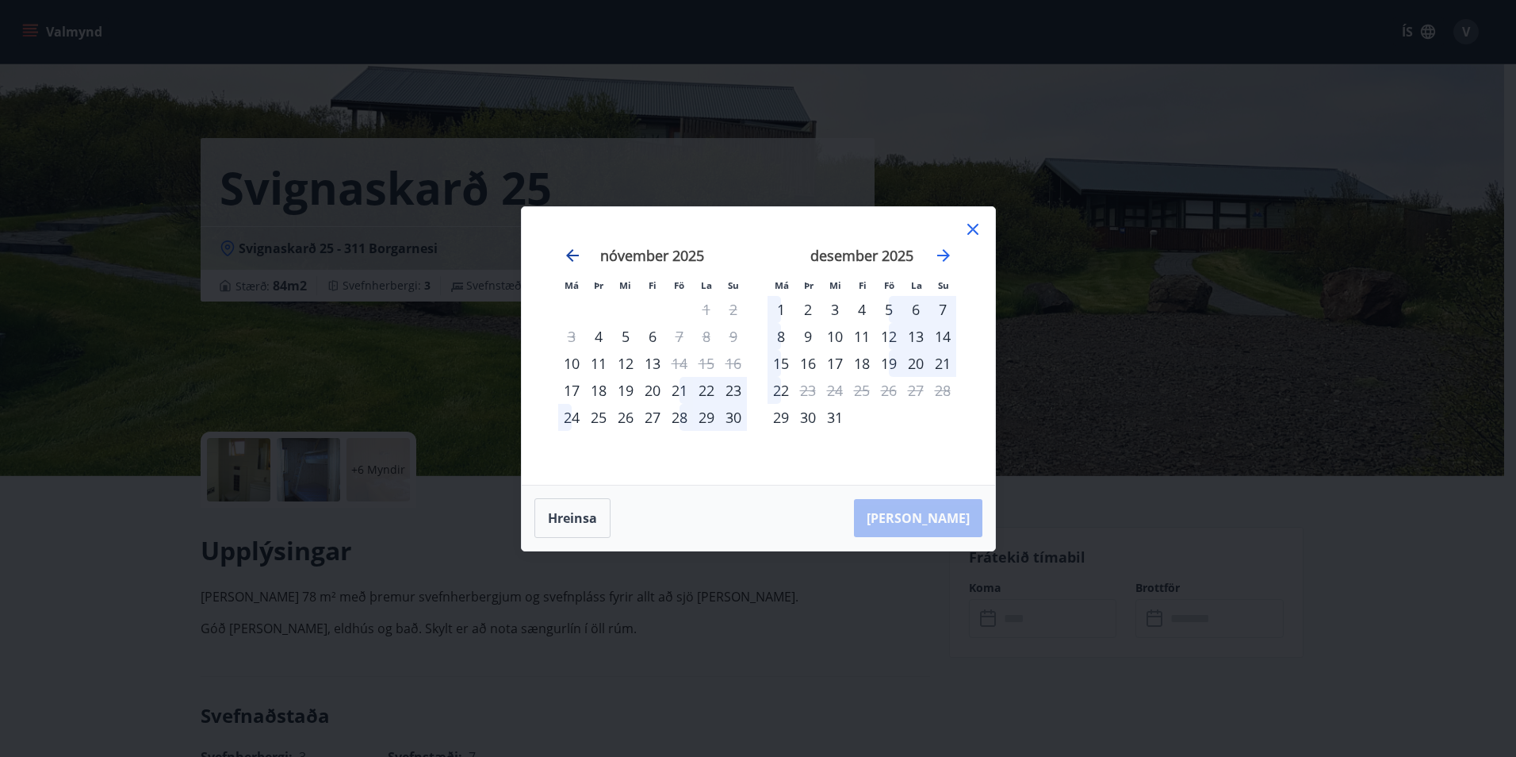
click at [577, 250] on icon "Move backward to switch to the previous month." at bounding box center [572, 255] width 19 height 19
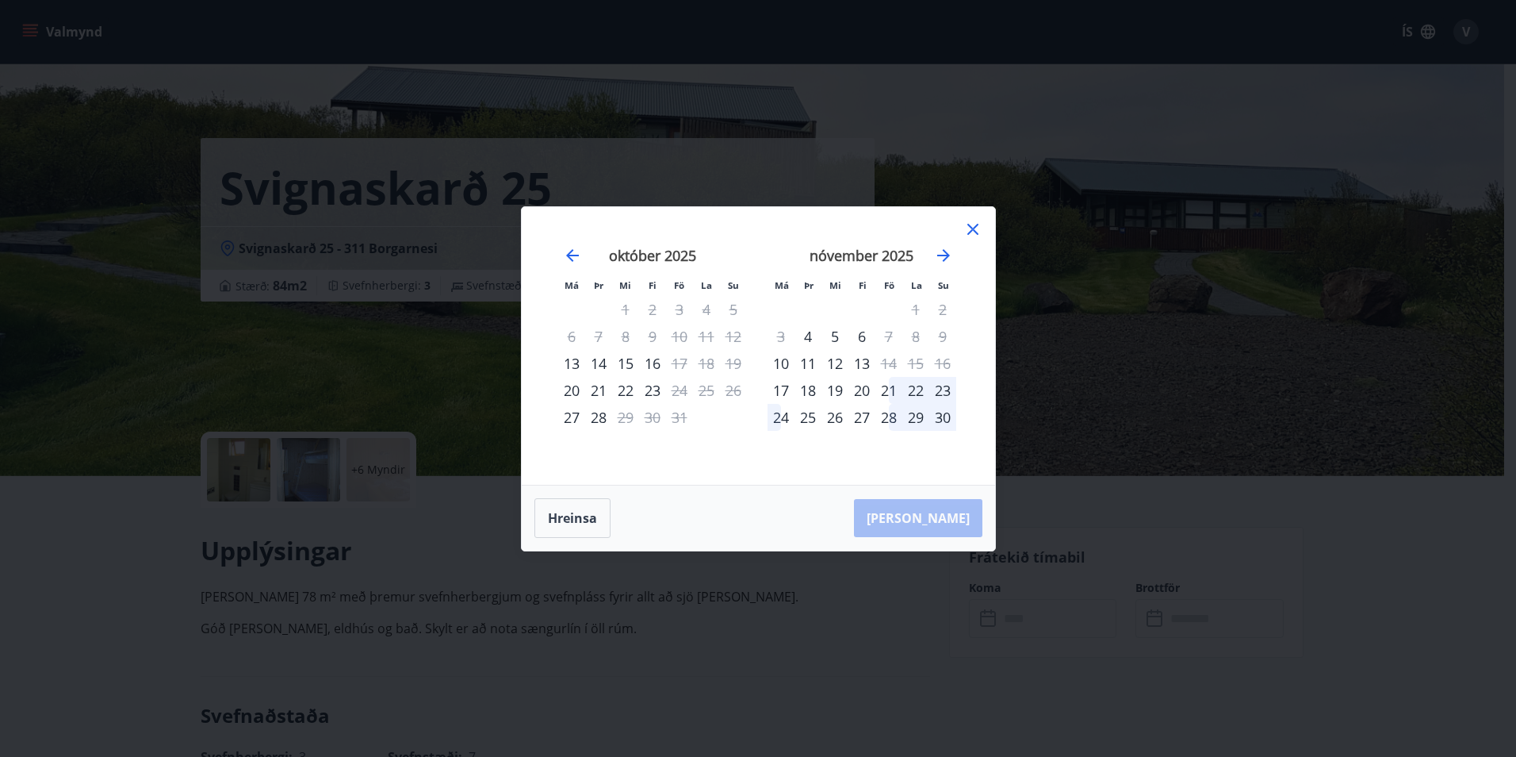
click at [974, 227] on icon at bounding box center [973, 229] width 11 height 11
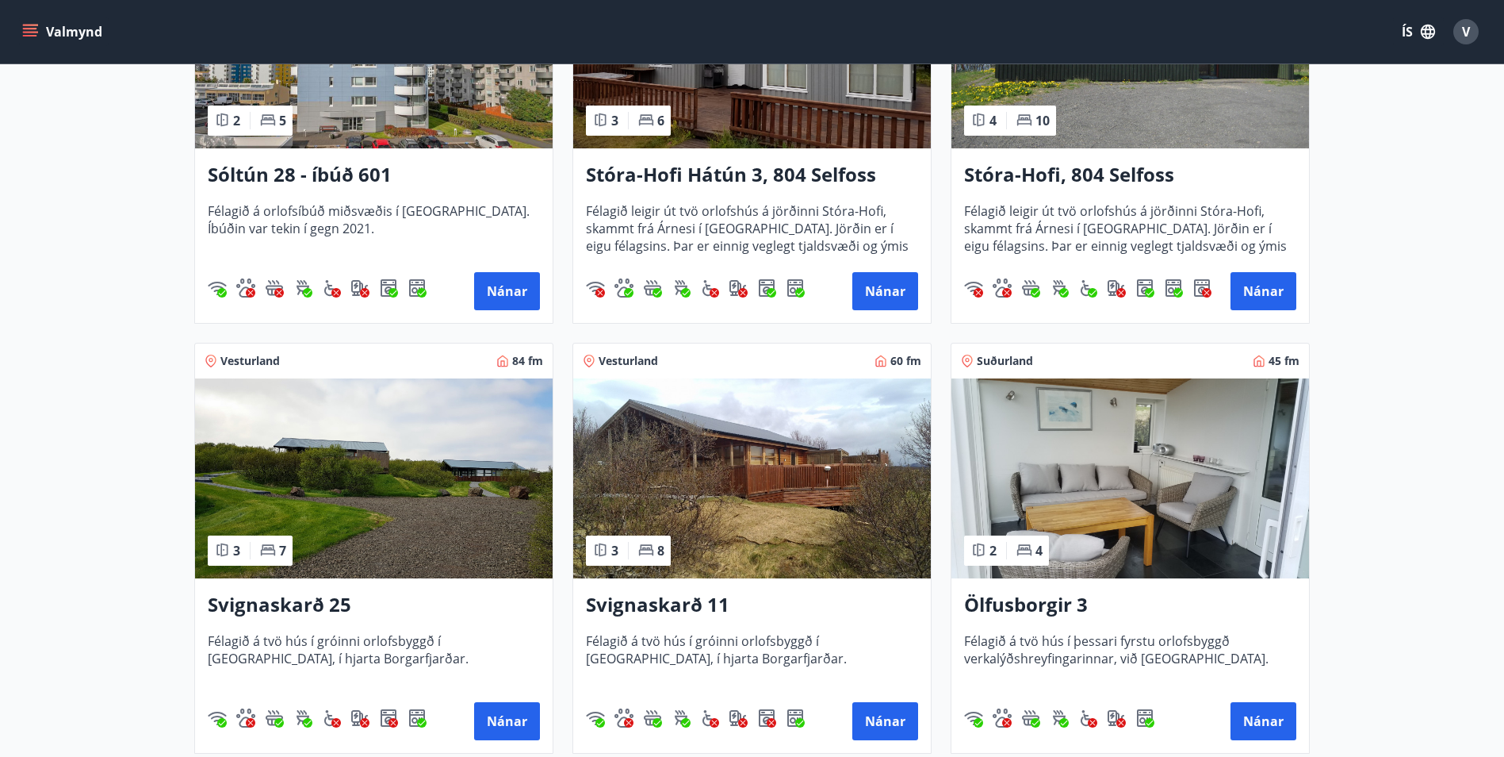
scroll to position [555, 0]
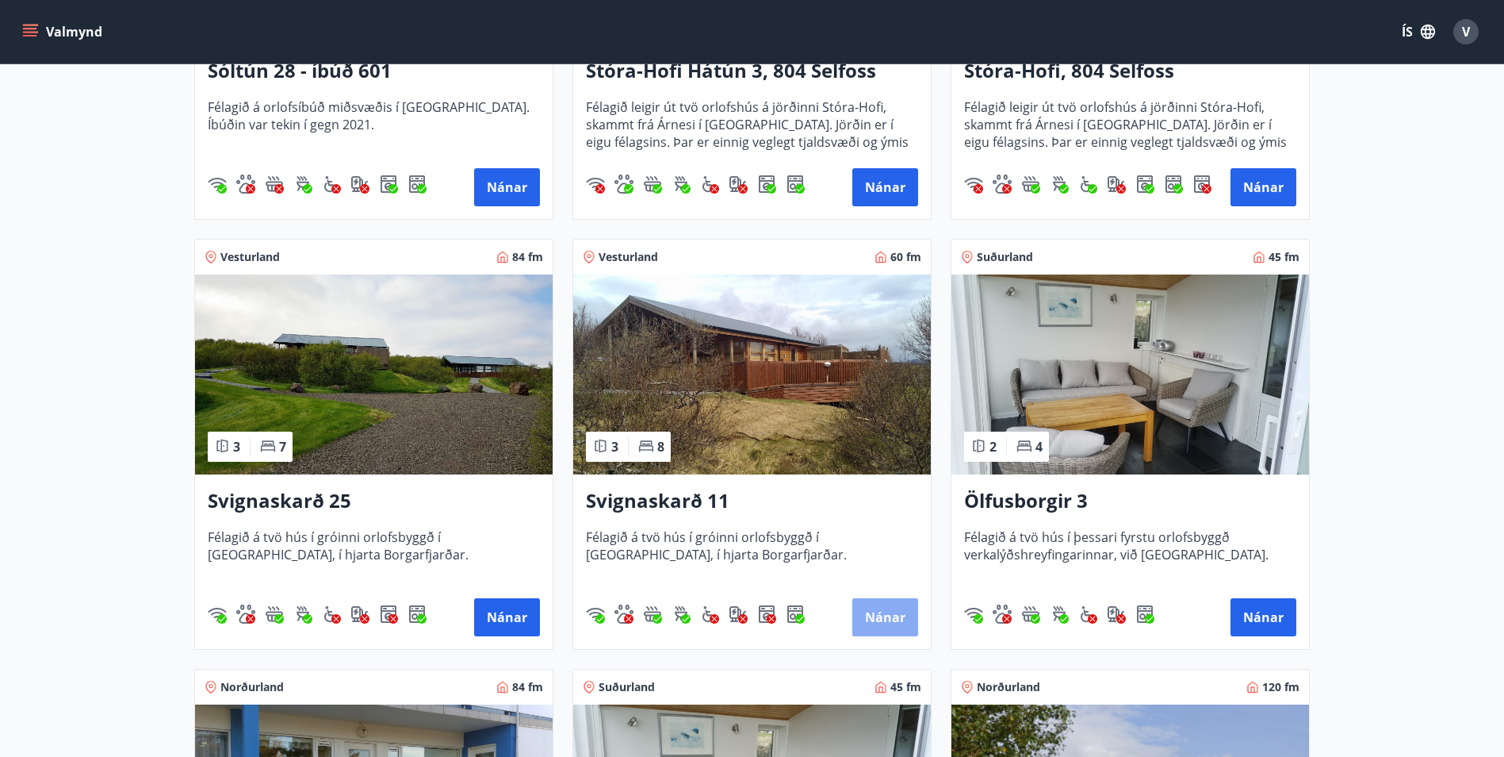
click at [884, 608] on button "Nánar" at bounding box center [886, 617] width 66 height 38
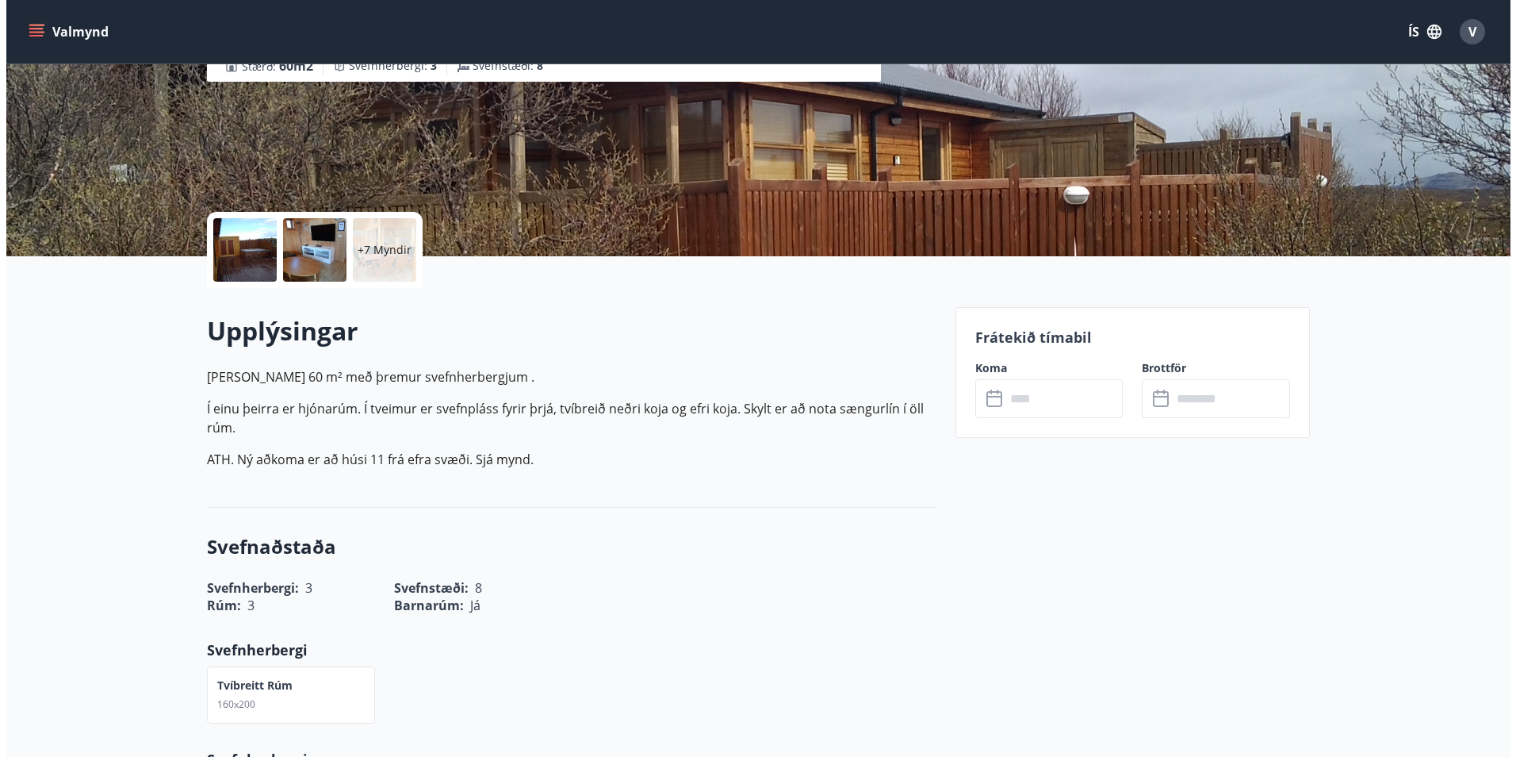
scroll to position [238, 0]
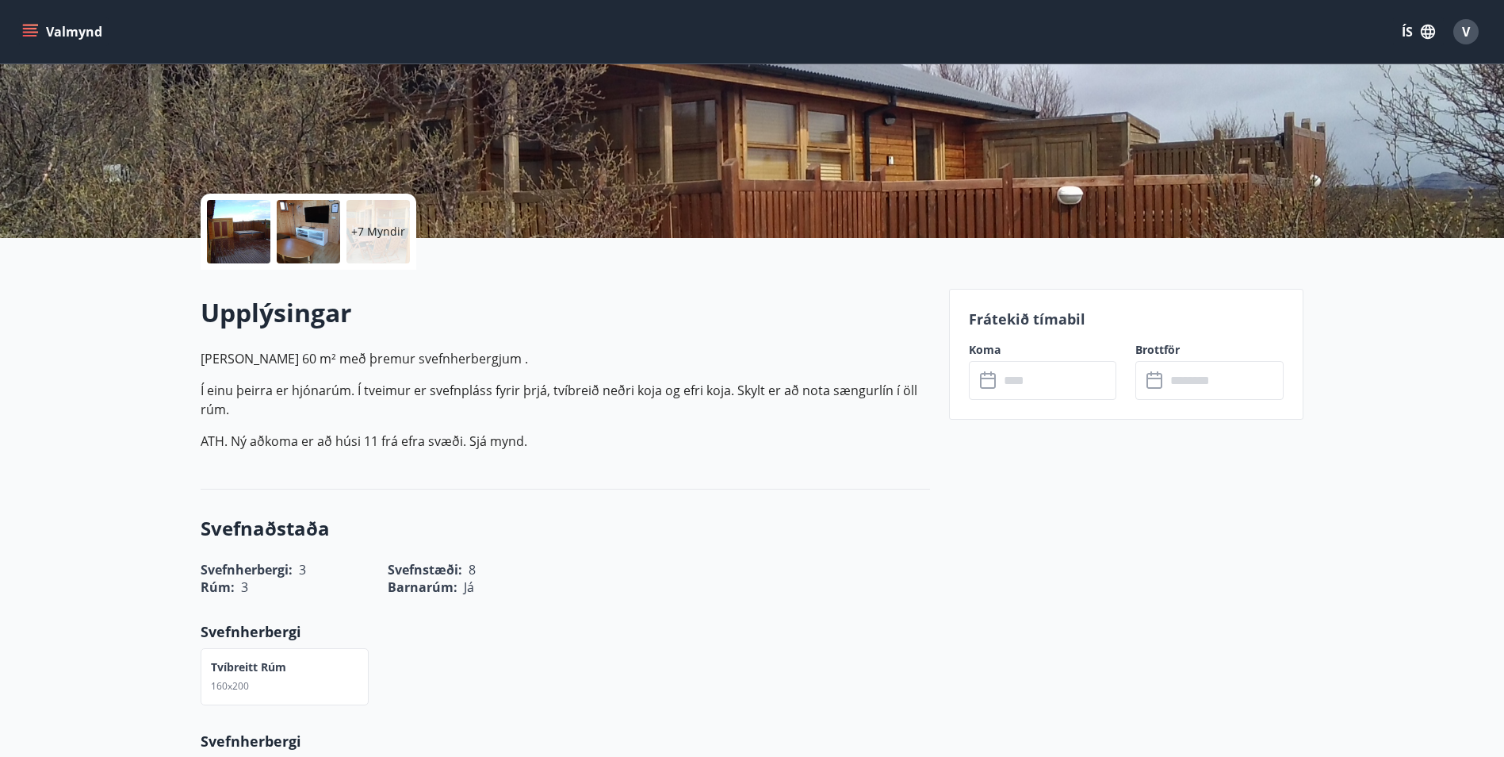
click at [233, 224] on div at bounding box center [238, 231] width 63 height 63
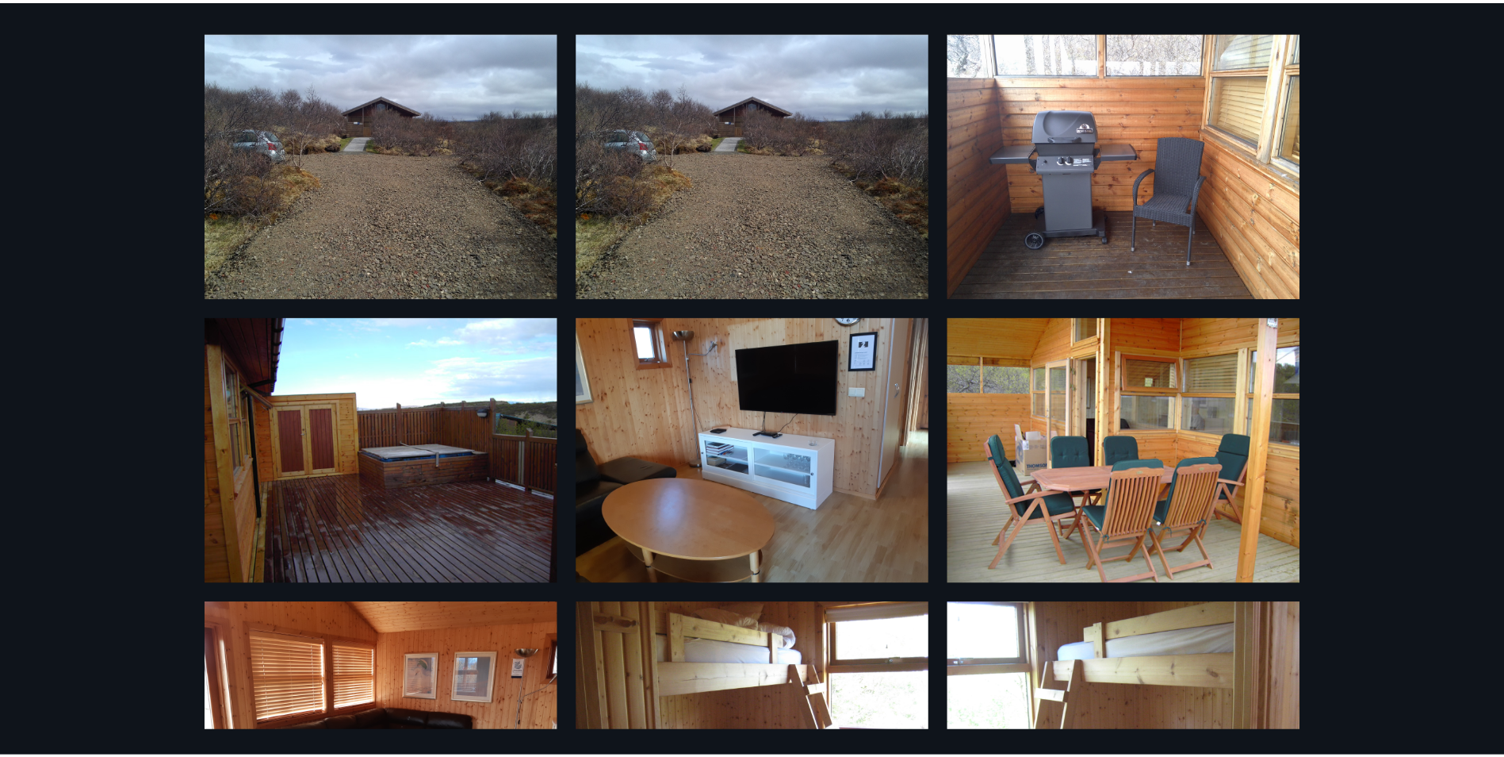
scroll to position [0, 0]
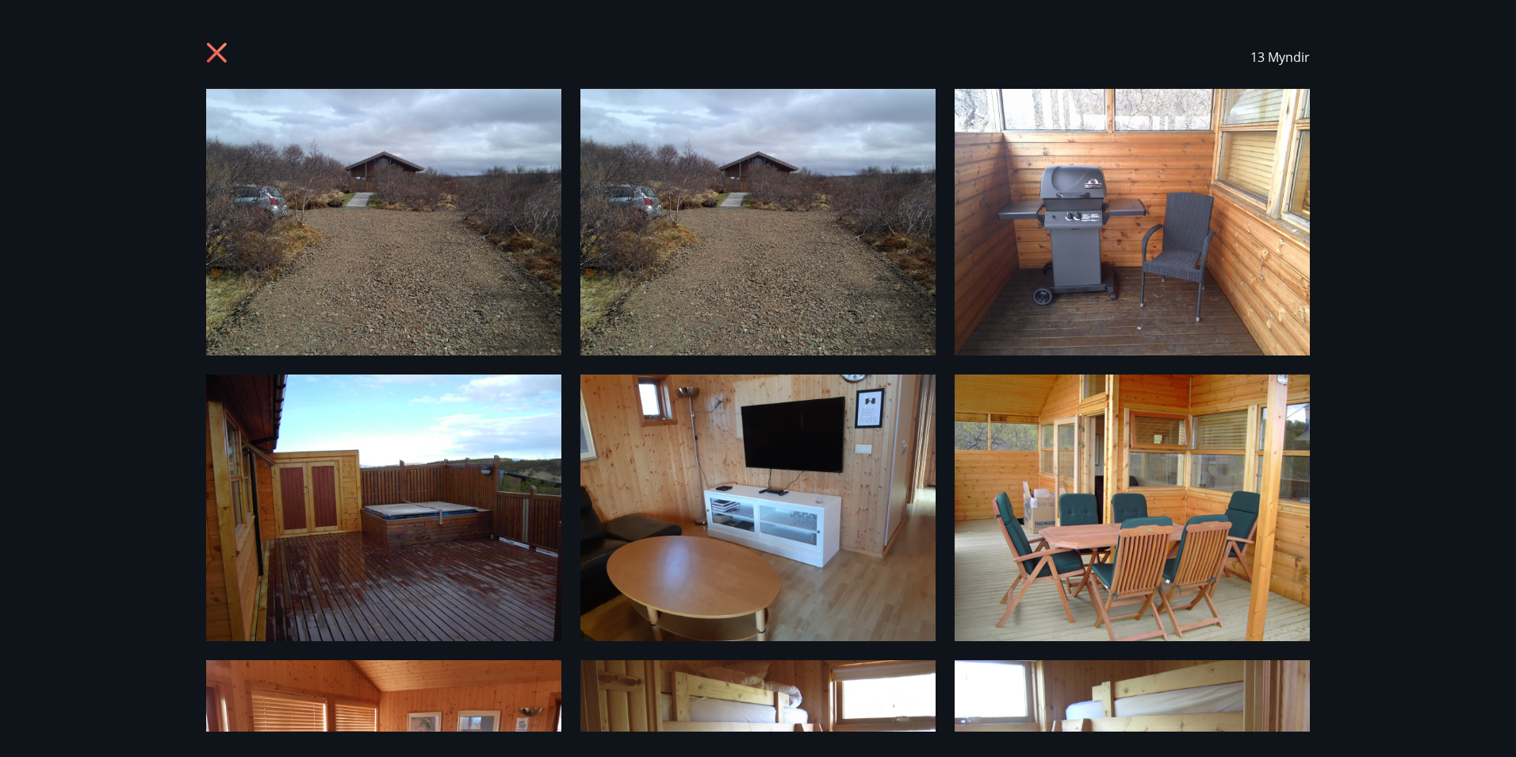
click at [219, 48] on icon at bounding box center [218, 54] width 25 height 25
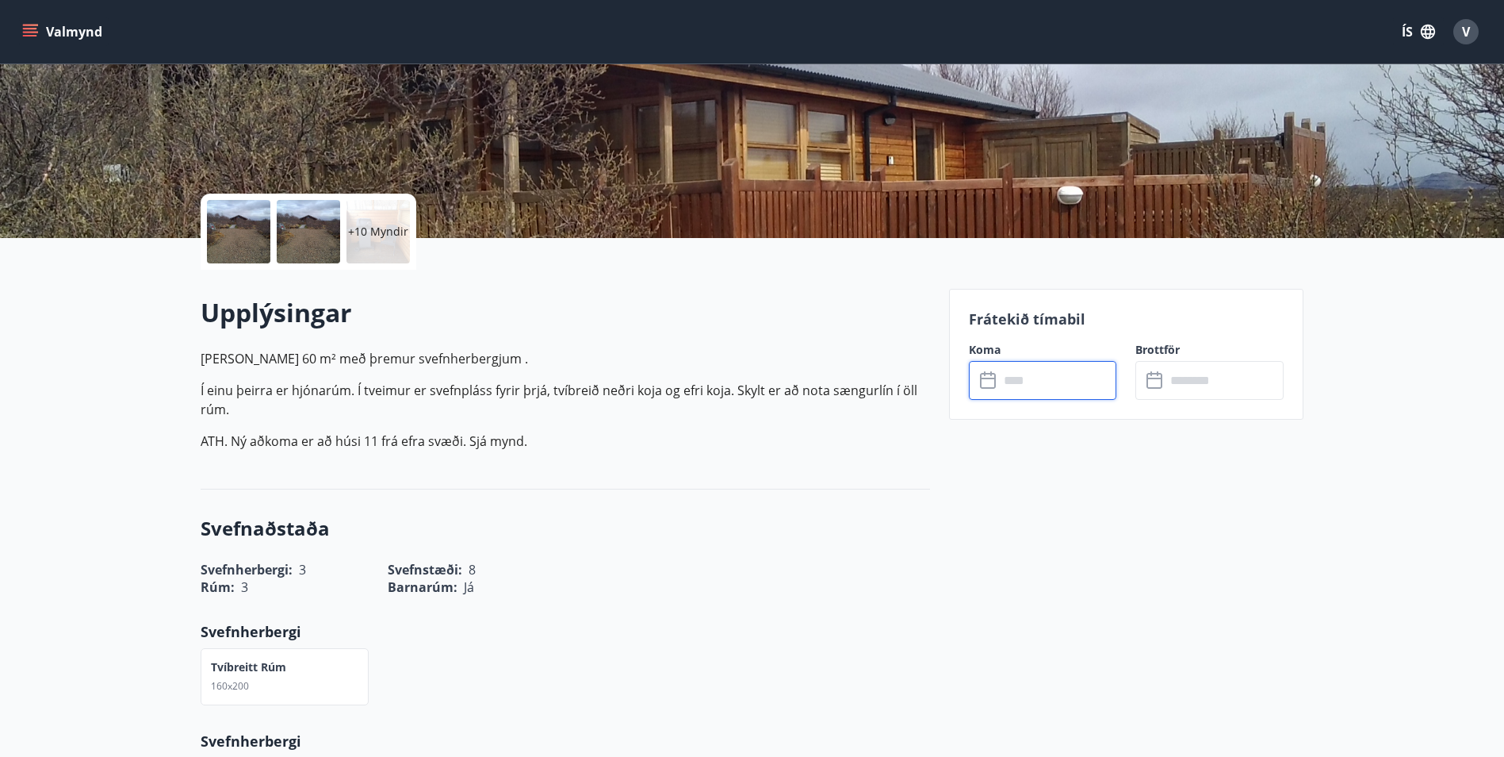
click at [1043, 380] on input "text" at bounding box center [1058, 380] width 118 height 39
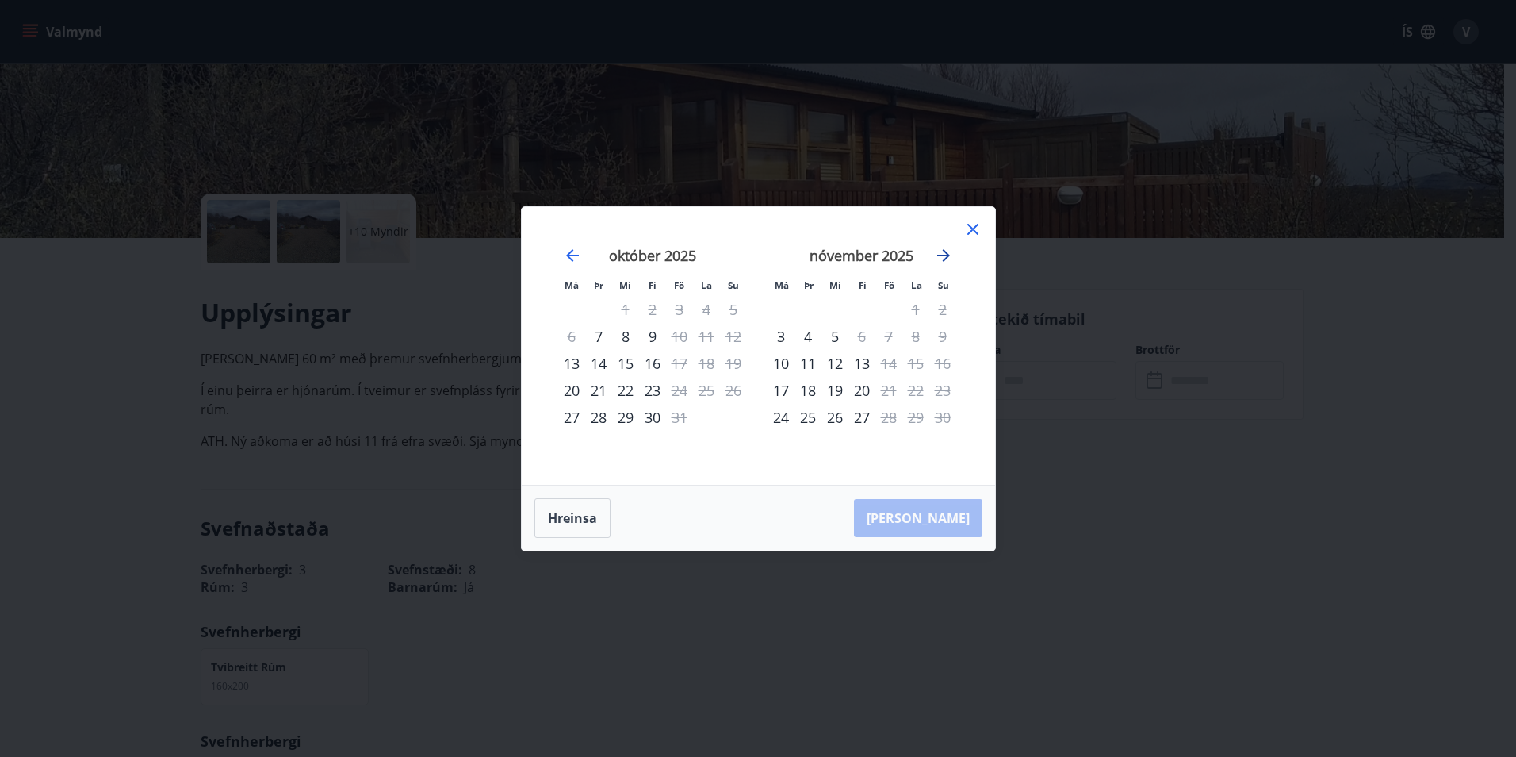
click at [945, 251] on icon "Move forward to switch to the next month." at bounding box center [943, 255] width 13 height 13
click at [941, 247] on icon "Move forward to switch to the next month." at bounding box center [943, 255] width 19 height 19
click at [976, 228] on icon at bounding box center [973, 229] width 19 height 19
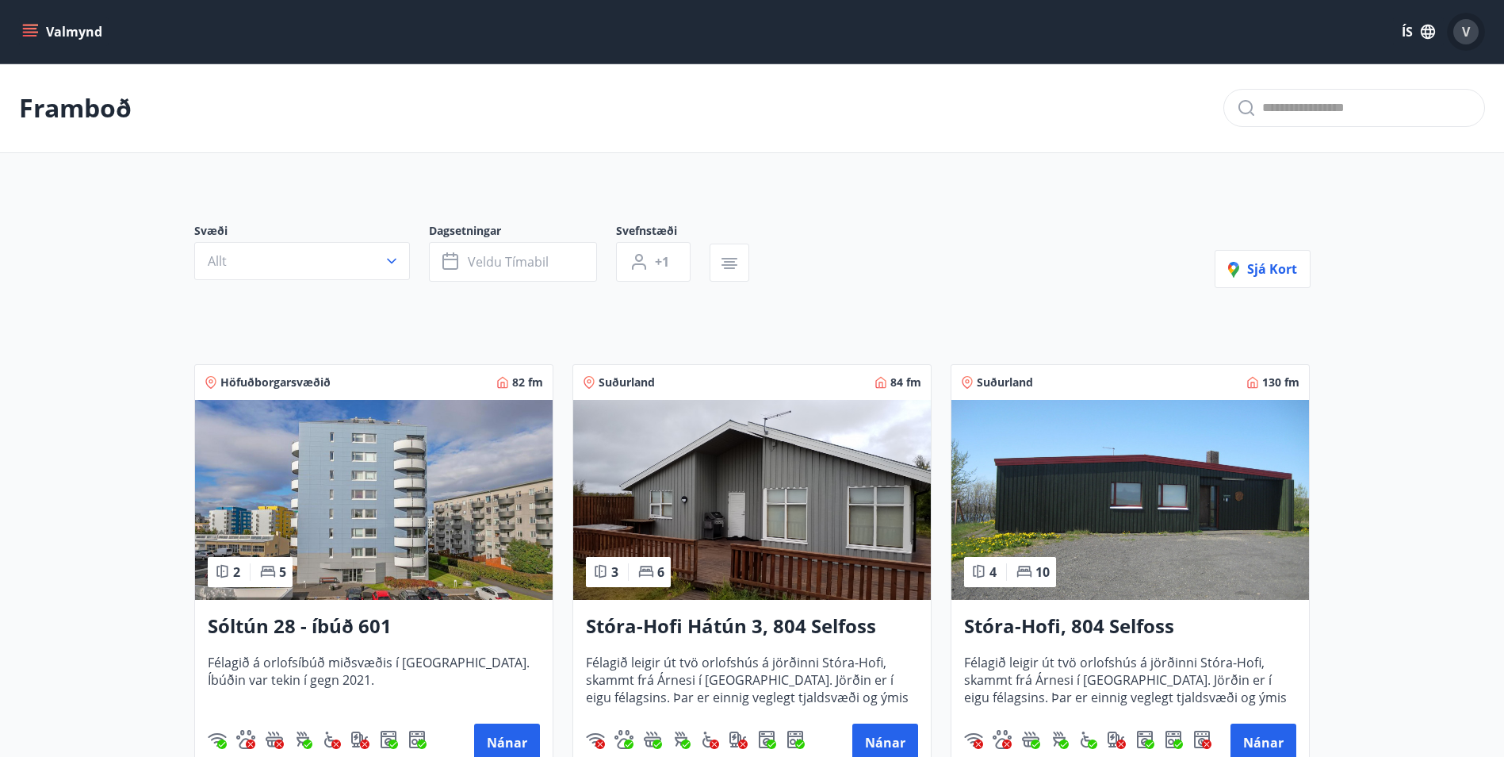
click at [1470, 26] on span "V" at bounding box center [1466, 31] width 8 height 17
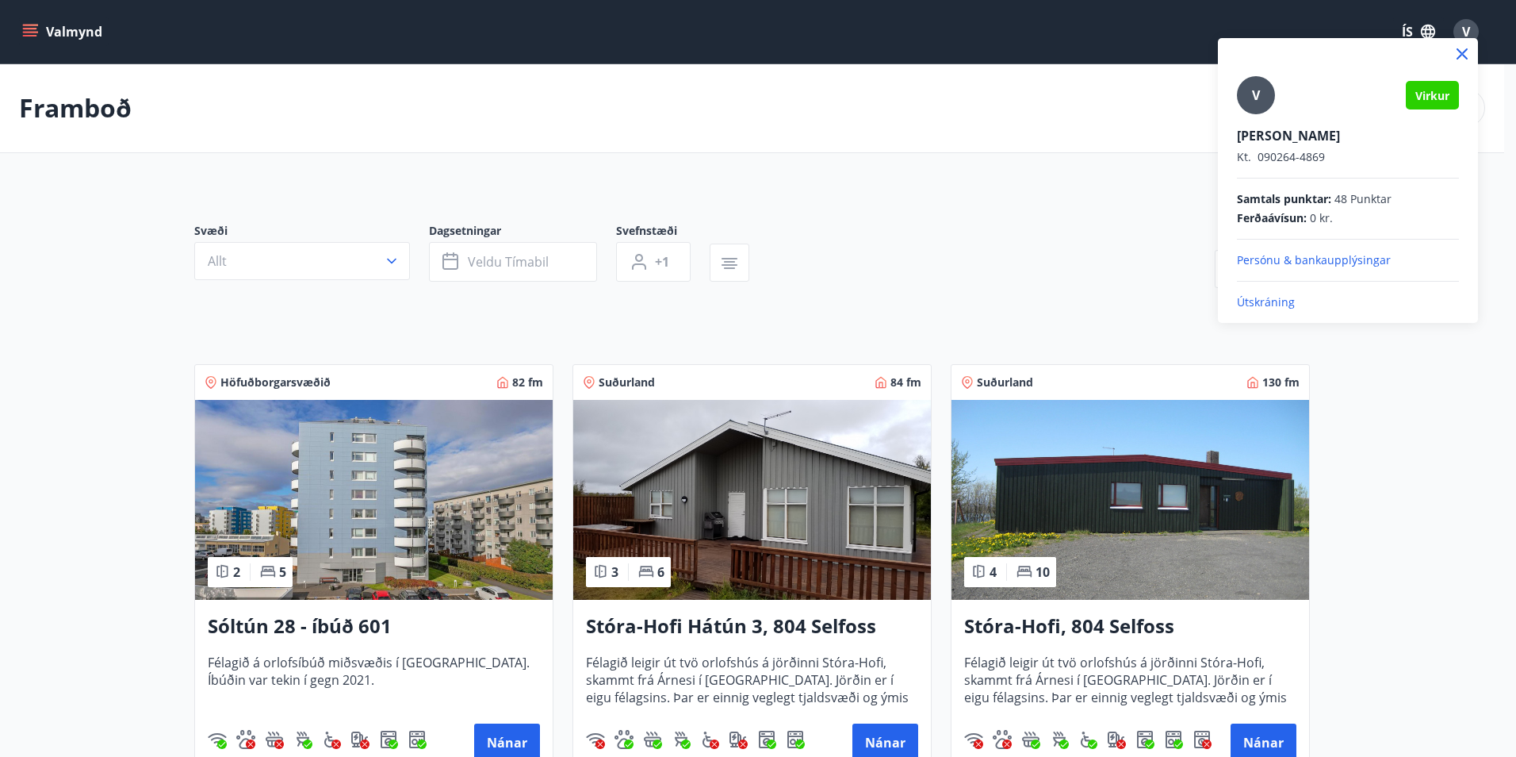
click at [1278, 304] on p "Útskráning" at bounding box center [1348, 302] width 222 height 16
